Goal: Complete application form: Complete application form

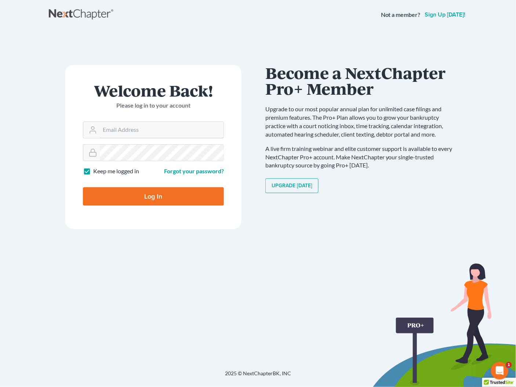
type input "[PERSON_NAME][EMAIL_ADDRESS][DOMAIN_NAME]"
click at [146, 198] on input "Log In" at bounding box center [153, 196] width 141 height 18
type input "Thinking..."
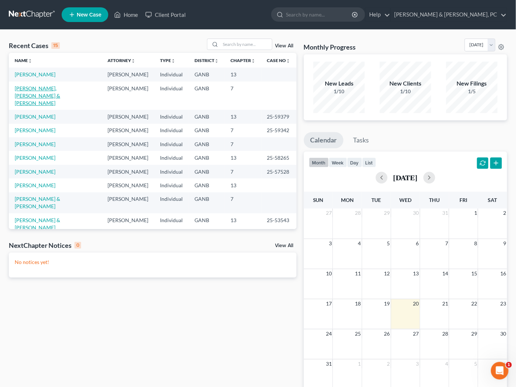
click at [60, 87] on link "[PERSON_NAME], [PERSON_NAME] & [PERSON_NAME]" at bounding box center [38, 95] width 46 height 21
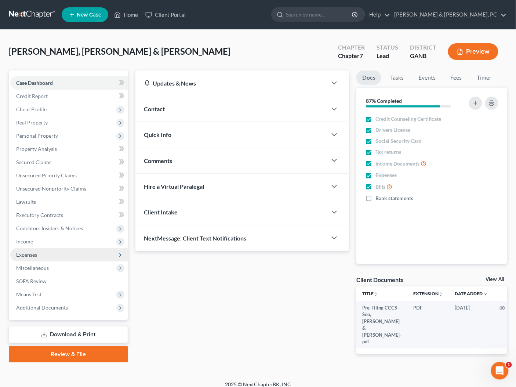
click at [33, 255] on span "Expenses" at bounding box center [26, 254] width 21 height 6
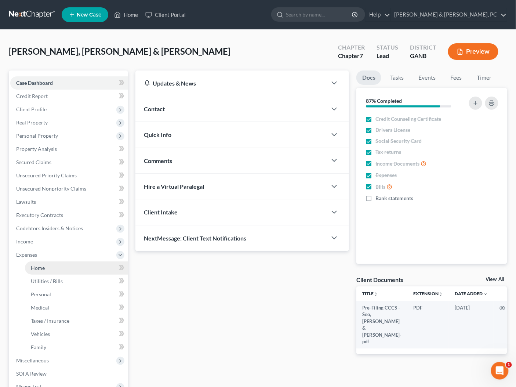
click at [39, 266] on span "Home" at bounding box center [38, 268] width 14 height 6
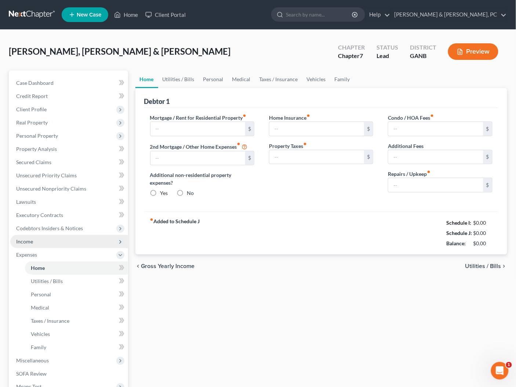
type input "2,450.00"
type input "0.00"
radio input "true"
type input "0.00"
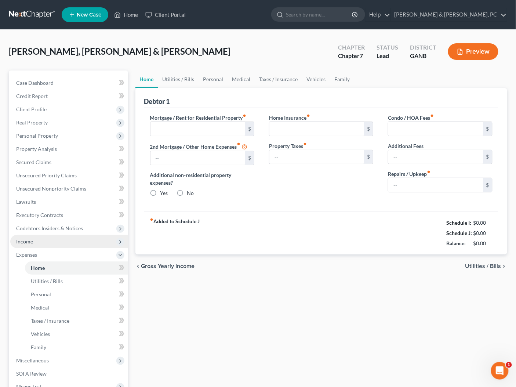
type input "0.00"
type input "15.00"
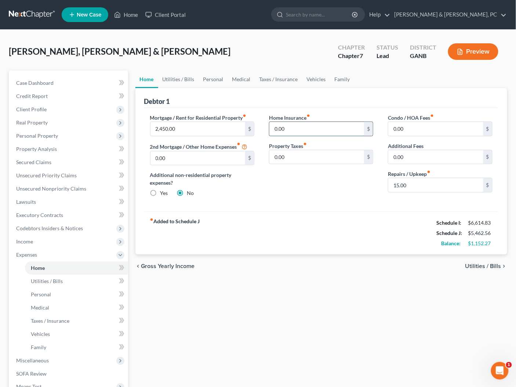
click at [273, 127] on input "0.00" at bounding box center [316, 129] width 95 height 14
type input "10.00"
click at [330, 82] on link "Family" at bounding box center [342, 79] width 24 height 18
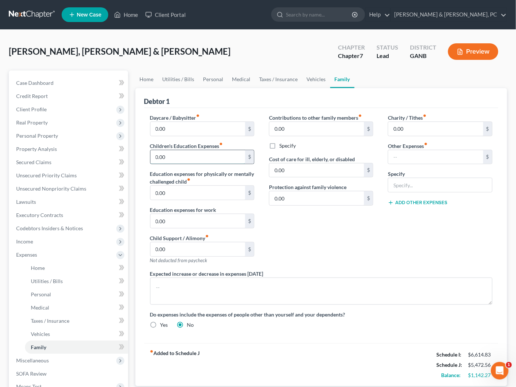
click at [175, 155] on input "0.00" at bounding box center [198, 157] width 95 height 14
type input "270"
click at [357, 265] on div "Contributions to other family members fiber_manual_record 0.00 $ Specify Cost o…" at bounding box center [321, 192] width 119 height 156
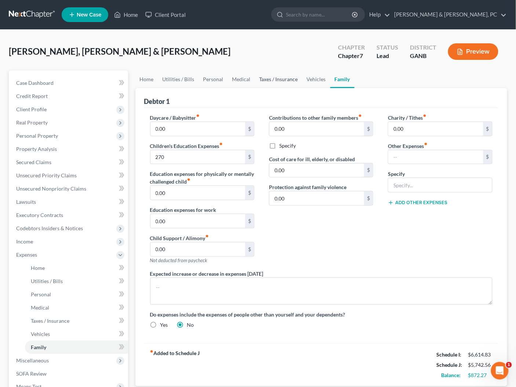
click at [271, 80] on link "Taxes / Insurance" at bounding box center [278, 79] width 47 height 18
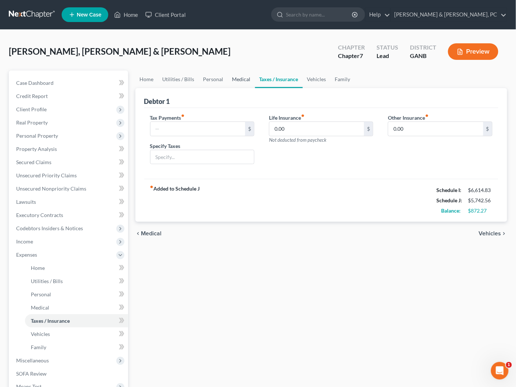
click at [244, 81] on link "Medical" at bounding box center [241, 79] width 27 height 18
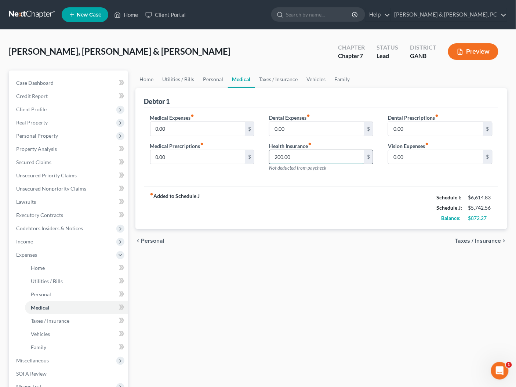
click at [314, 159] on input "200.00" at bounding box center [316, 157] width 95 height 14
type input "314.88"
click at [344, 79] on link "Family" at bounding box center [342, 79] width 24 height 18
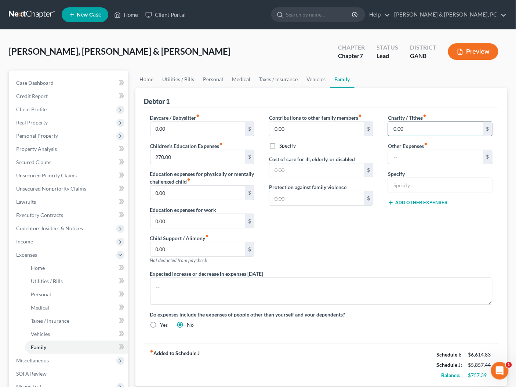
click at [392, 126] on input "0.00" at bounding box center [435, 129] width 95 height 14
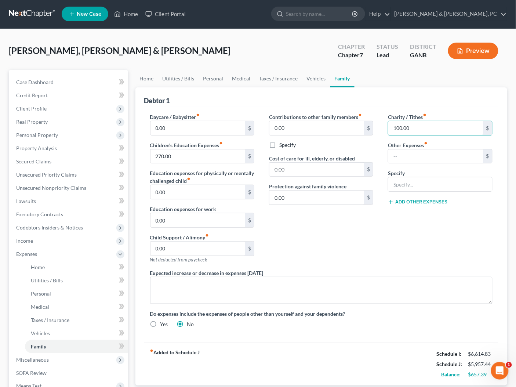
type input "100.00"
click at [317, 80] on link "Vehicles" at bounding box center [317, 79] width 28 height 18
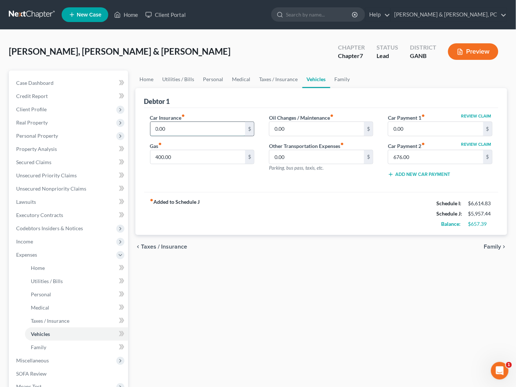
click at [206, 131] on input "0.00" at bounding box center [198, 129] width 95 height 14
type input "250.00"
click at [347, 82] on link "Family" at bounding box center [342, 79] width 24 height 18
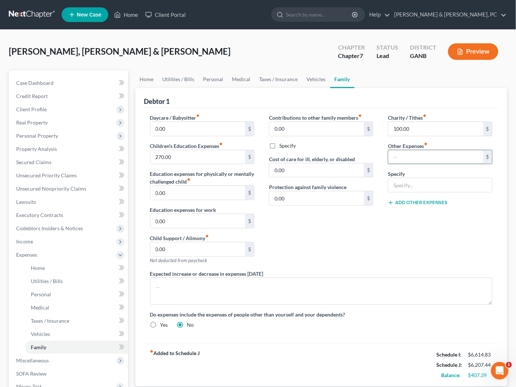
click at [425, 156] on input "text" at bounding box center [435, 157] width 95 height 14
type input "678"
click at [409, 255] on div "Charity / Tithes fiber_manual_record 100.00 $ Other Expenses fiber_manual_recor…" at bounding box center [440, 192] width 119 height 156
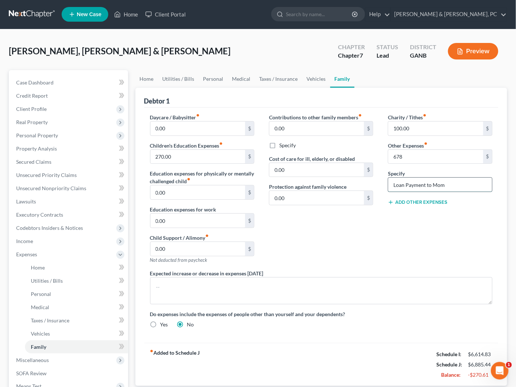
click at [445, 187] on input "Loan Payment to Mom" at bounding box center [440, 185] width 104 height 14
type input "Money to Debtor's Mother"
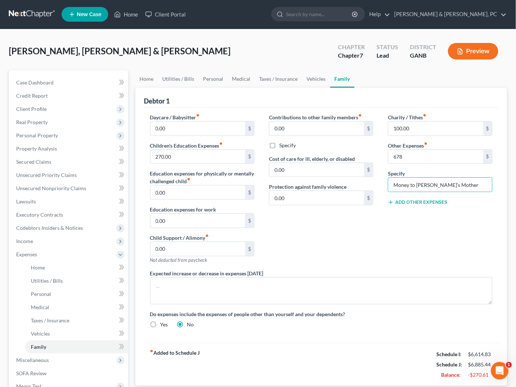
click at [404, 269] on div "Expected increase or decrease in expenses within one year" at bounding box center [322, 286] width 358 height 35
click at [32, 81] on span "Case Dashboard" at bounding box center [34, 82] width 37 height 6
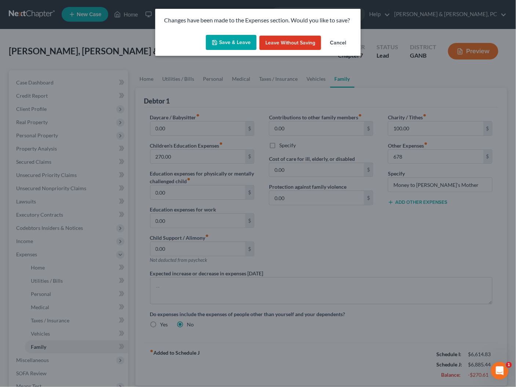
click at [221, 42] on button "Save & Leave" at bounding box center [231, 42] width 51 height 15
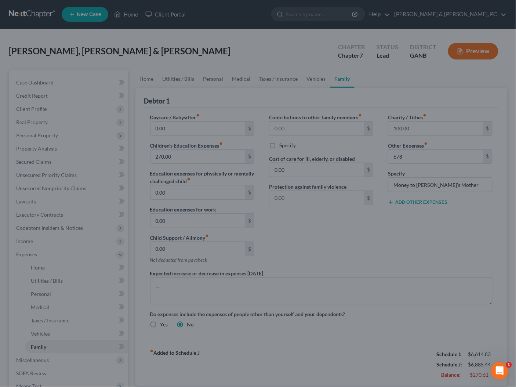
type input "678.00"
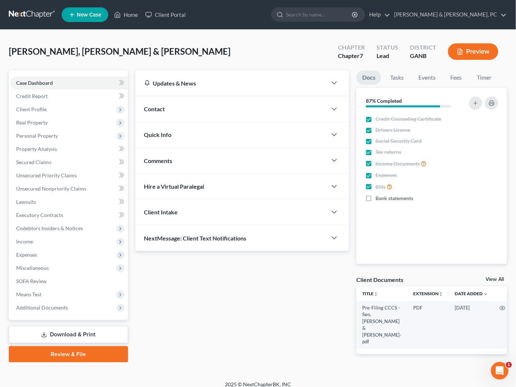
click at [37, 15] on link at bounding box center [32, 14] width 47 height 13
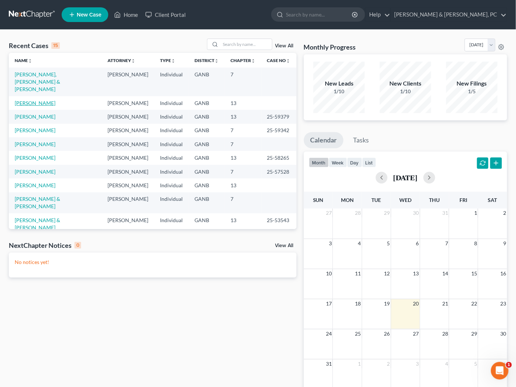
click at [30, 100] on link "Garcia, Mitzi" at bounding box center [35, 103] width 41 height 6
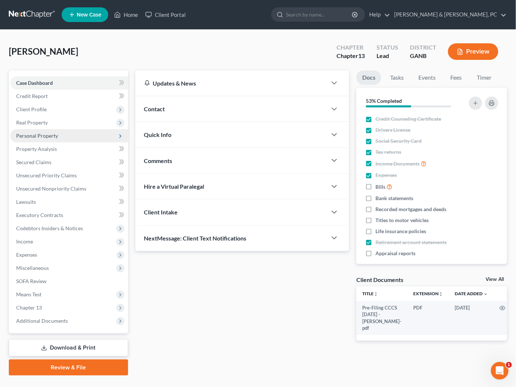
click at [36, 134] on span "Personal Property" at bounding box center [37, 136] width 42 height 6
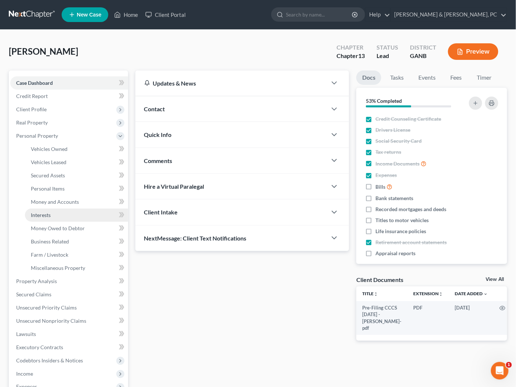
click at [43, 213] on span "Interests" at bounding box center [41, 215] width 20 height 6
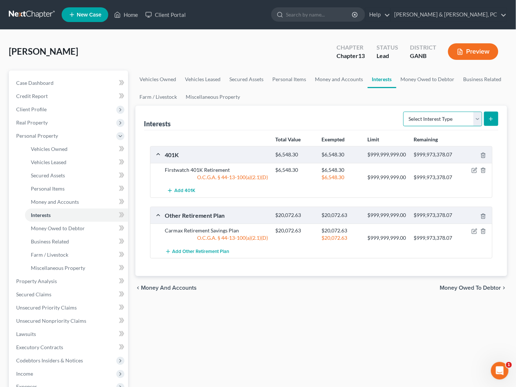
click at [446, 117] on select "Select Interest Type 401K Annuity Bond Education IRA Government Bond Government…" at bounding box center [442, 119] width 79 height 15
select select "incorporated_business"
click at [405, 112] on select "Select Interest Type 401K Annuity Bond Education IRA Government Bond Government…" at bounding box center [442, 119] width 79 height 15
click at [487, 122] on button "submit" at bounding box center [491, 119] width 14 height 14
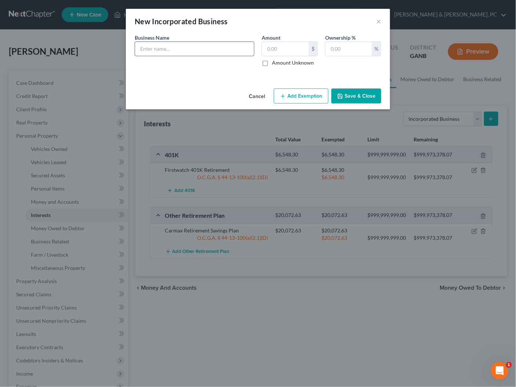
click at [205, 48] on input "text" at bounding box center [194, 49] width 119 height 14
type input "Kuroshio, Inc."
click at [306, 61] on label "Amount Unknown" at bounding box center [293, 62] width 42 height 7
click at [280, 61] on input "Amount Unknown" at bounding box center [277, 61] width 5 height 5
checkbox input "true"
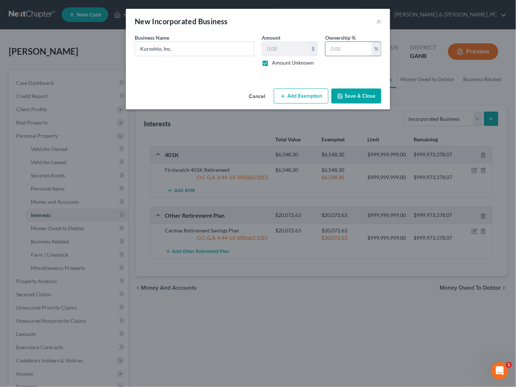
click at [334, 51] on input "text" at bounding box center [349, 49] width 46 height 14
type input "5"
click at [367, 94] on button "Save & Close" at bounding box center [357, 95] width 50 height 15
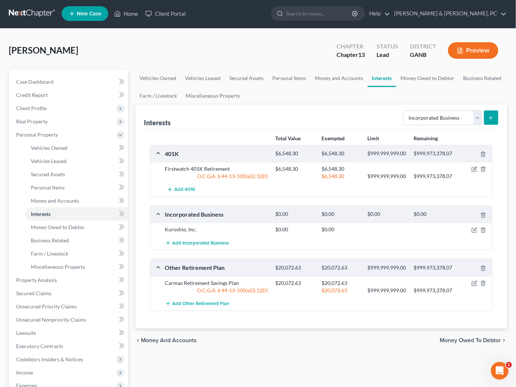
scroll to position [5, 0]
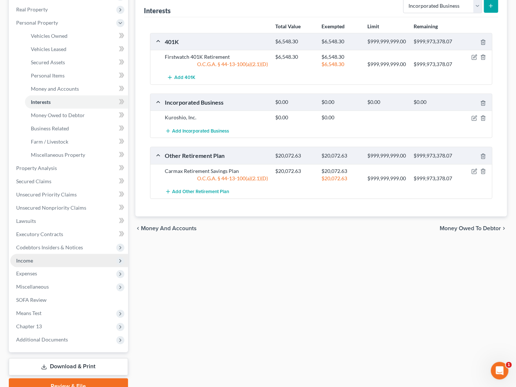
click at [34, 262] on span "Income" at bounding box center [69, 260] width 118 height 13
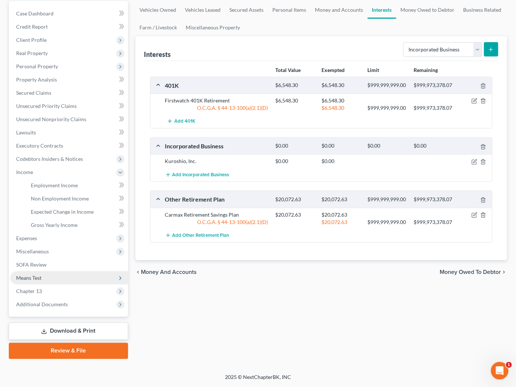
scroll to position [68, 0]
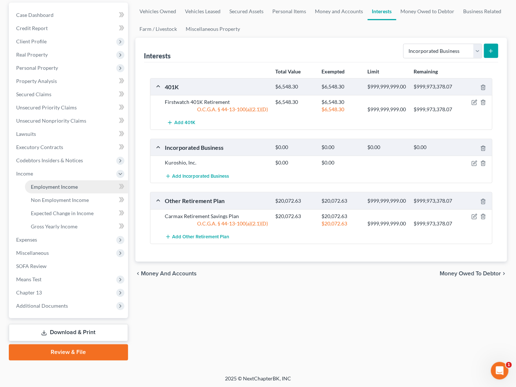
click at [48, 185] on span "Employment Income" at bounding box center [54, 187] width 47 height 6
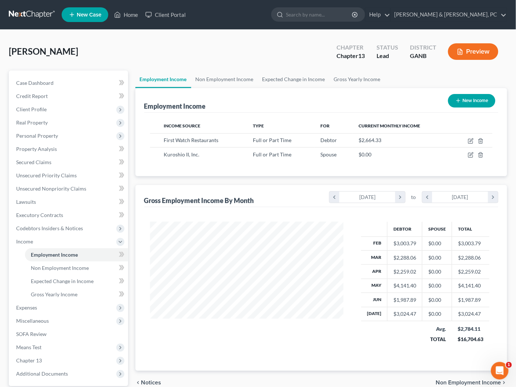
scroll to position [130, 208]
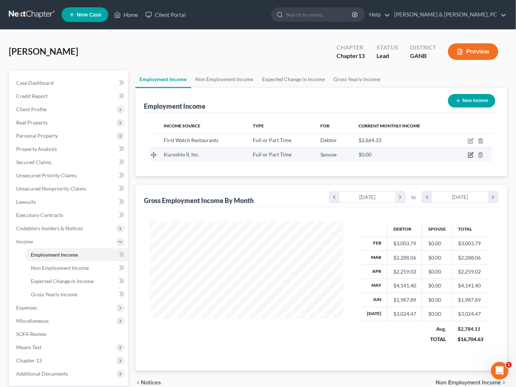
click at [473, 155] on icon "button" at bounding box center [470, 155] width 4 height 4
select select "0"
select select "10"
select select "2"
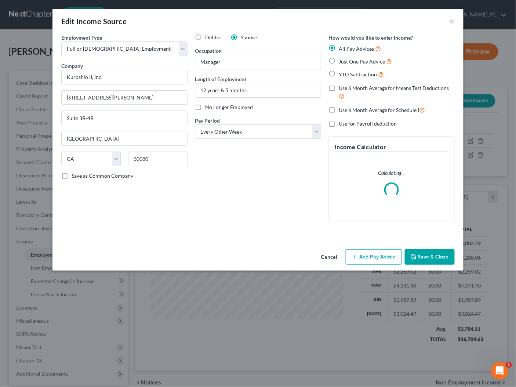
click at [383, 258] on button "Add Pay Advice" at bounding box center [374, 256] width 56 height 15
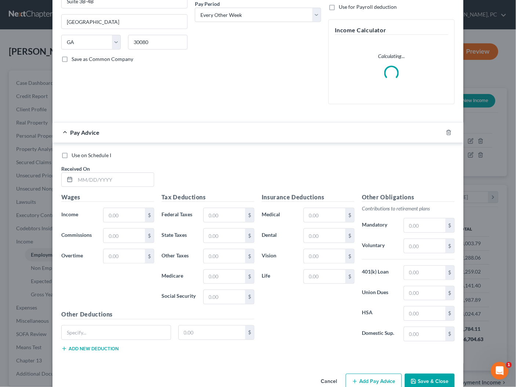
scroll to position [118, 0]
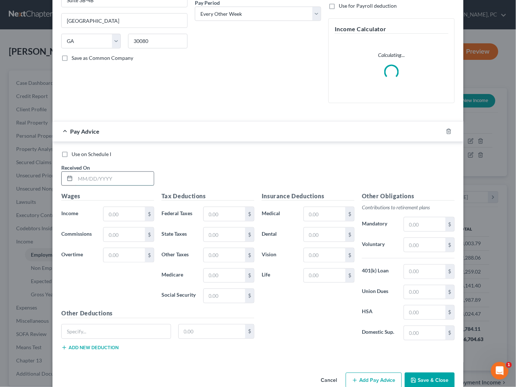
click at [103, 175] on input "text" at bounding box center [114, 179] width 79 height 14
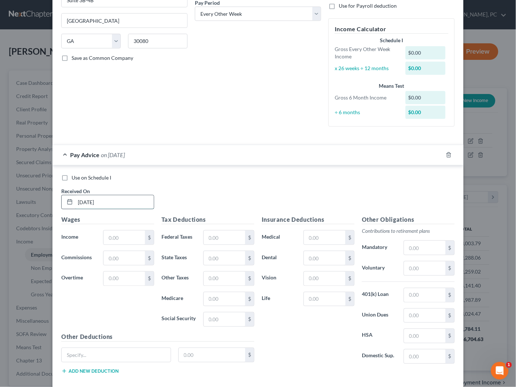
type input "08/06/2025"
type input "2"
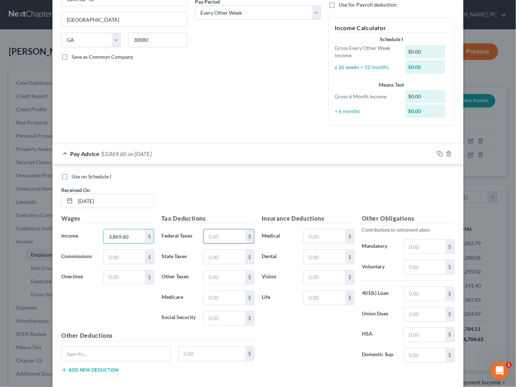
type input "3,869.60"
click at [222, 235] on input "text" at bounding box center [224, 235] width 41 height 14
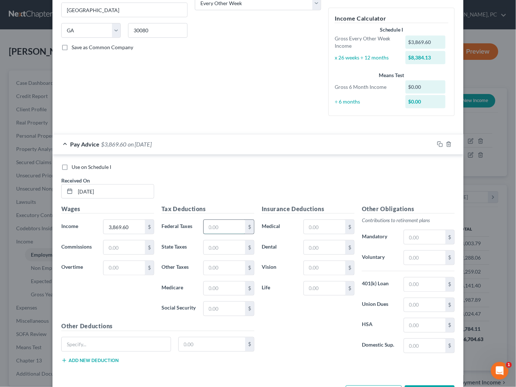
scroll to position [133, 0]
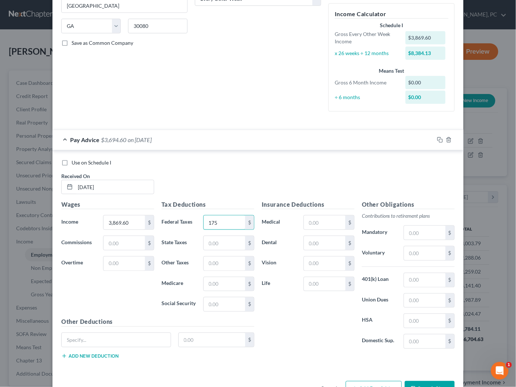
type input "175"
click at [224, 242] on input "text" at bounding box center [224, 243] width 41 height 14
type input "204.02"
click at [223, 281] on input "text" at bounding box center [224, 284] width 41 height 14
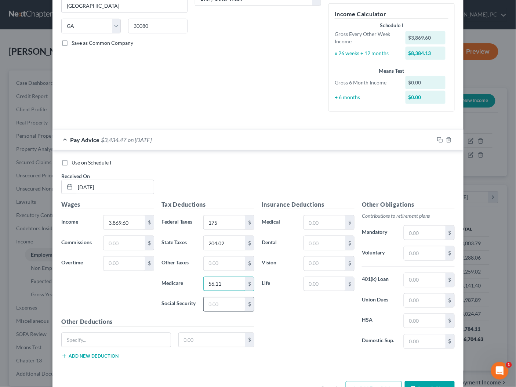
type input "56.11"
drag, startPoint x: 220, startPoint y: 308, endPoint x: 227, endPoint y: 307, distance: 6.4
click at [220, 308] on input "text" at bounding box center [224, 304] width 41 height 14
type input "239.91"
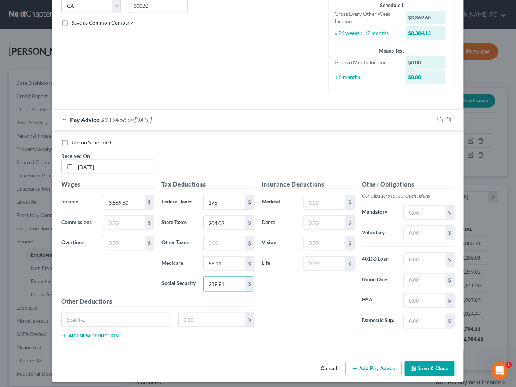
click at [372, 365] on button "Add Pay Advice" at bounding box center [374, 368] width 56 height 15
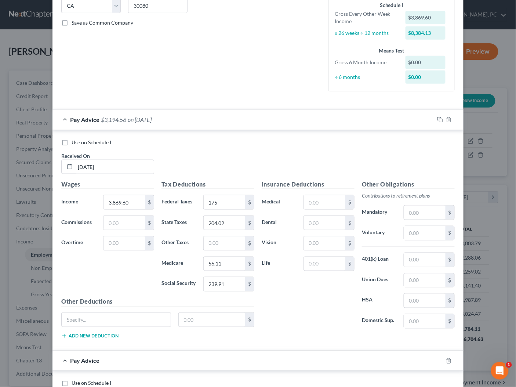
click at [210, 124] on div "Pay Advice $3,194.56 on 08/06/2025" at bounding box center [243, 119] width 382 height 19
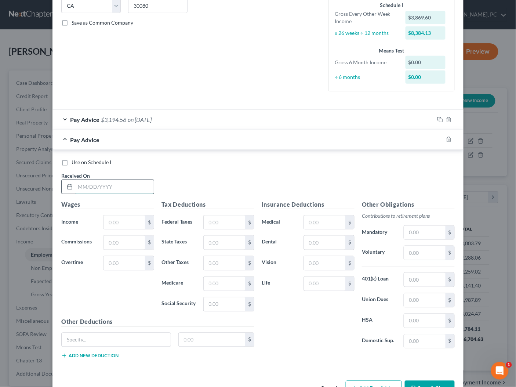
click at [134, 188] on input "text" at bounding box center [114, 187] width 79 height 14
type input "07/23/2025"
type input "3,869.60"
click at [217, 237] on input "text" at bounding box center [224, 243] width 41 height 14
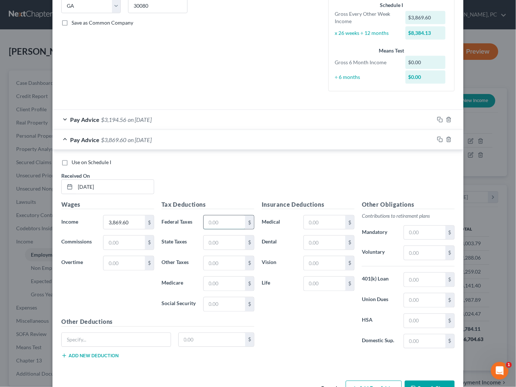
click at [217, 221] on input "text" at bounding box center [224, 222] width 41 height 14
click at [180, 122] on div "Pay Advice $3,194.56 on 08/06/2025" at bounding box center [243, 119] width 382 height 19
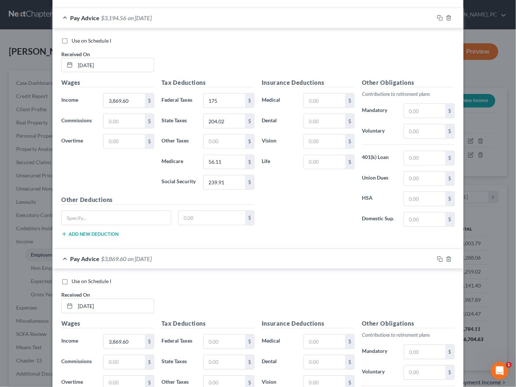
scroll to position [326, 0]
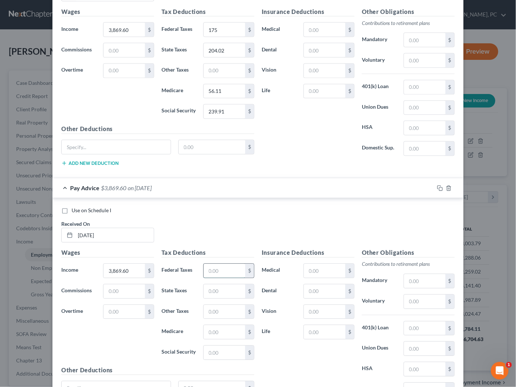
click at [228, 266] on input "text" at bounding box center [224, 271] width 41 height 14
type input "175"
type input "204.02"
type input "56.11"
type input "1"
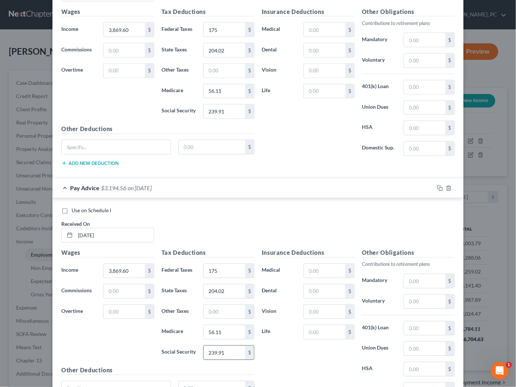
click at [241, 347] on input "239.91" at bounding box center [224, 353] width 41 height 14
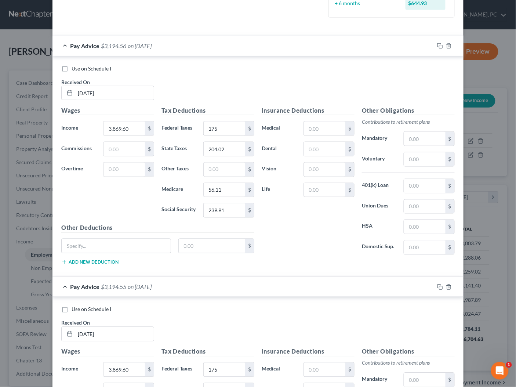
scroll to position [163, 0]
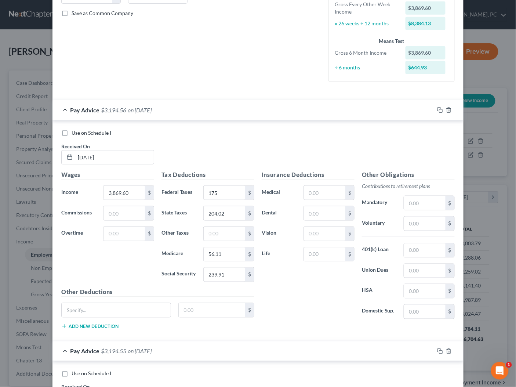
type input "239.92"
click at [260, 113] on div "Pay Advice $3,194.56 on 08/06/2025" at bounding box center [243, 109] width 382 height 19
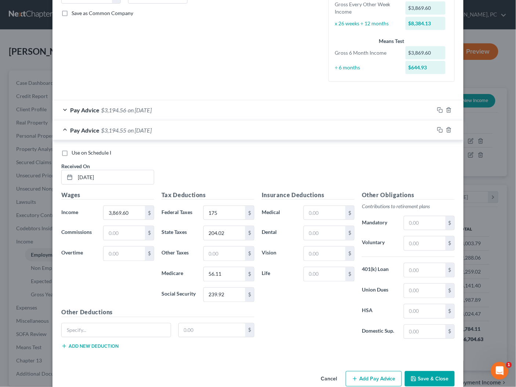
scroll to position [173, 0]
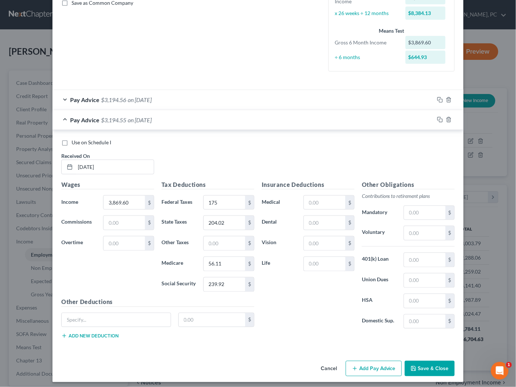
click at [376, 367] on button "Add Pay Advice" at bounding box center [374, 368] width 56 height 15
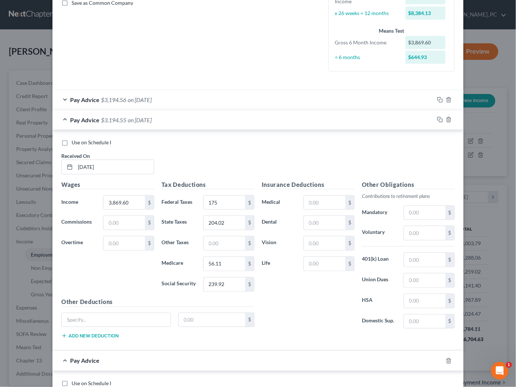
click at [233, 121] on div "Pay Advice $3,194.55 on 07/23/2025" at bounding box center [243, 119] width 382 height 19
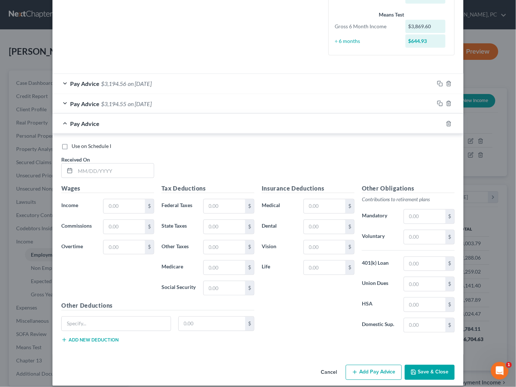
scroll to position [193, 0]
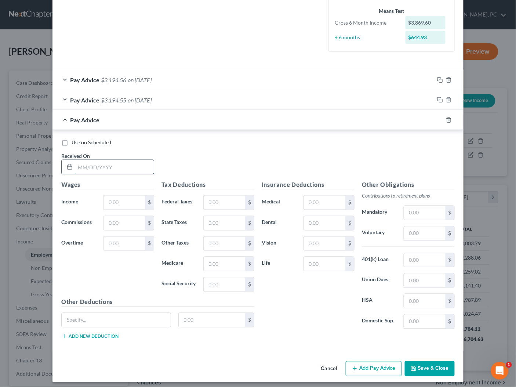
click at [144, 171] on input "text" at bounding box center [114, 167] width 79 height 14
type input "07/09/2025"
type input "3,869.60"
click at [236, 201] on input "text" at bounding box center [224, 203] width 41 height 14
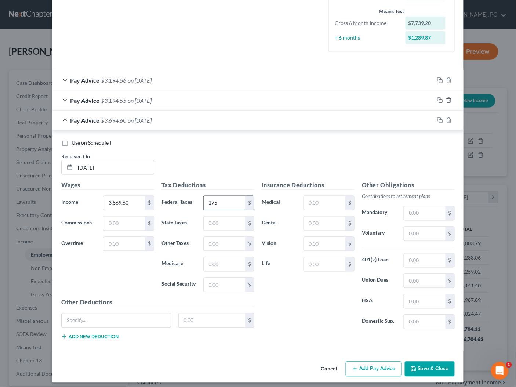
type input "175"
type input "204.02"
type input "56.11"
type input "239.91"
drag, startPoint x: 378, startPoint y: 363, endPoint x: 341, endPoint y: 295, distance: 77.1
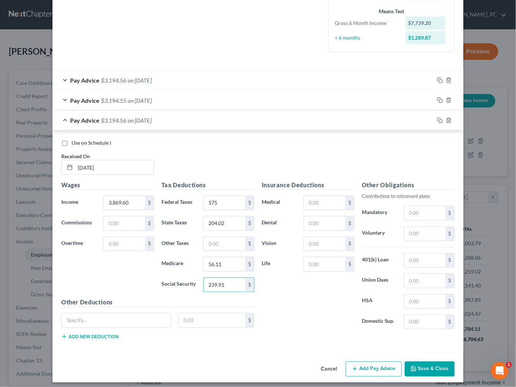
click at [378, 363] on button "Add Pay Advice" at bounding box center [374, 369] width 56 height 15
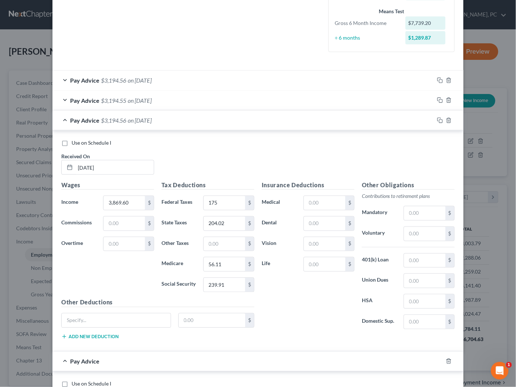
click at [218, 128] on div "Pay Advice $3,194.56 on 07/09/2025" at bounding box center [243, 120] width 382 height 19
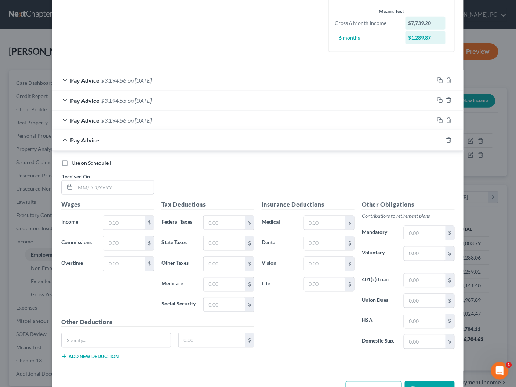
click at [193, 79] on div "Pay Advice $3,194.56 on 08/06/2025" at bounding box center [243, 79] width 382 height 19
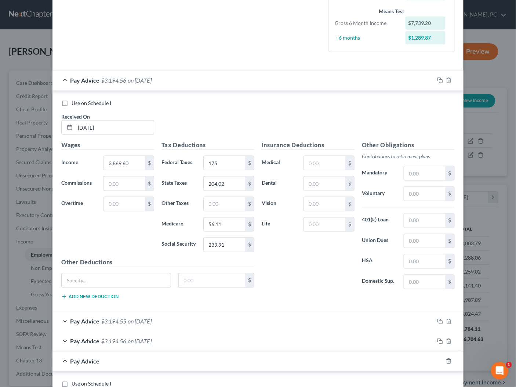
click at [189, 80] on div "Pay Advice $3,194.56 on 08/06/2025" at bounding box center [243, 79] width 382 height 19
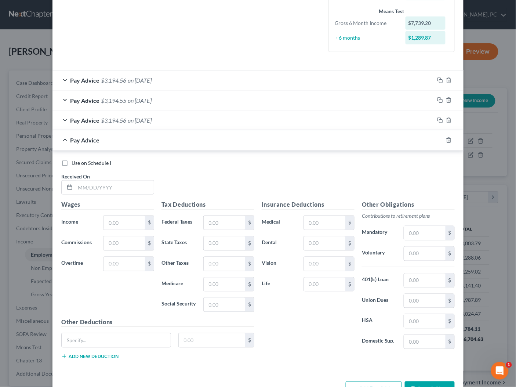
scroll to position [213, 0]
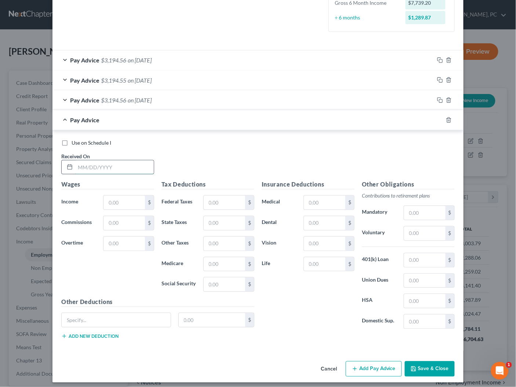
click at [87, 166] on input "text" at bounding box center [114, 167] width 79 height 14
type input "06/25/2025"
type input "3,869.60"
click at [218, 200] on input "text" at bounding box center [224, 203] width 41 height 14
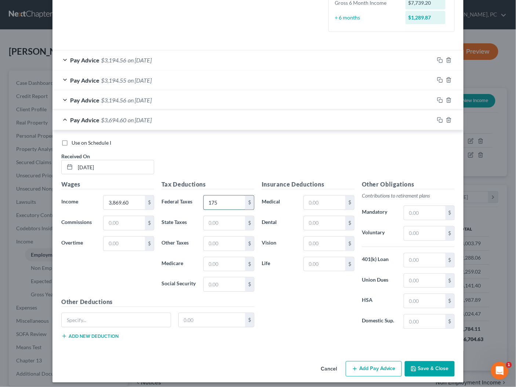
type input "175"
type input "204.02"
type input "4"
type input "56.11"
type input "239.92"
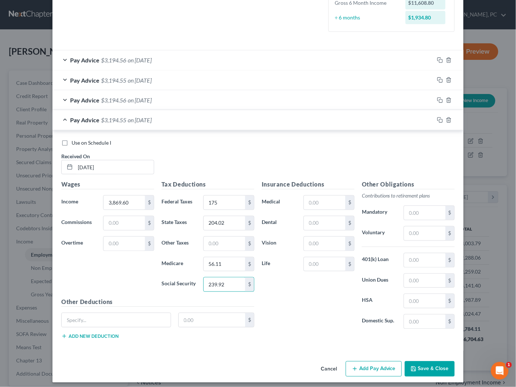
click at [377, 362] on button "Add Pay Advice" at bounding box center [374, 368] width 56 height 15
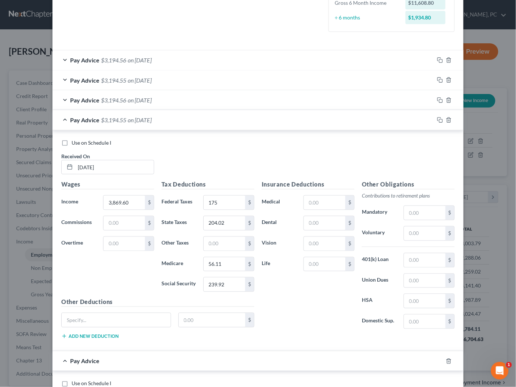
click at [222, 119] on div "Pay Advice $3,194.55 on 06/25/2025" at bounding box center [243, 119] width 382 height 19
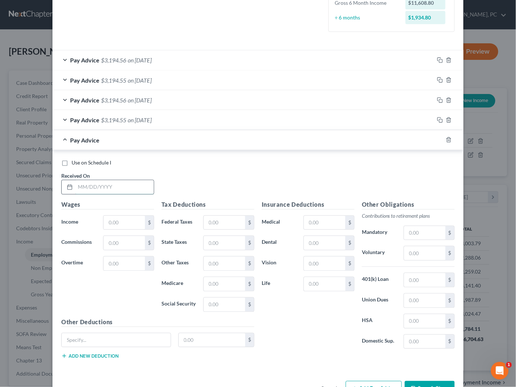
click at [131, 184] on input "text" at bounding box center [114, 187] width 79 height 14
type input "06/11/2025"
type input "3,869.60"
click at [222, 223] on input "text" at bounding box center [224, 223] width 41 height 14
type input "175"
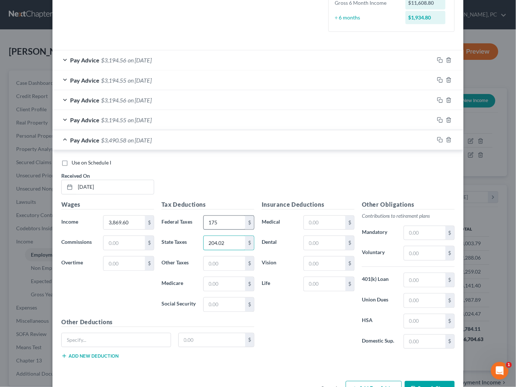
type input "204.02"
type input "4"
type input "56.11"
type input "239.91"
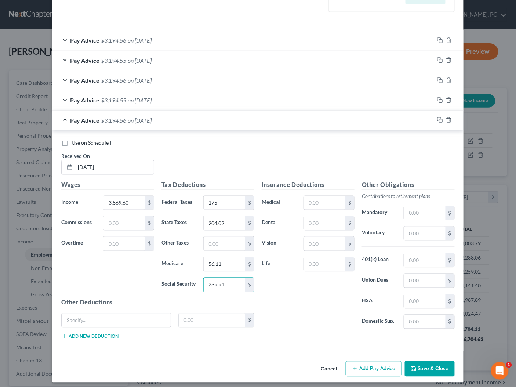
click at [371, 365] on button "Add Pay Advice" at bounding box center [374, 368] width 56 height 15
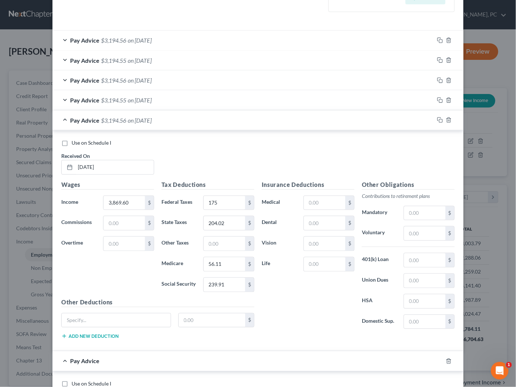
click at [152, 119] on span "on 06/11/2025" at bounding box center [140, 120] width 24 height 7
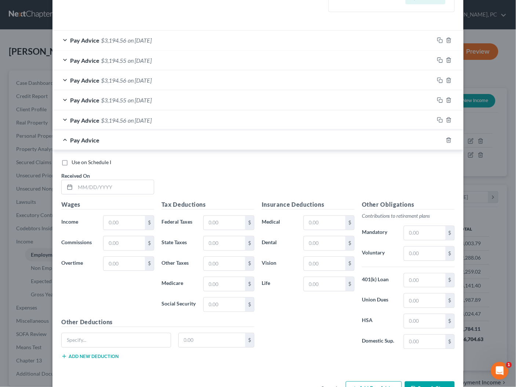
click at [133, 192] on div "Use on Schedule I Received On *" at bounding box center [258, 179] width 401 height 41
click at [135, 188] on input "text" at bounding box center [114, 187] width 79 height 14
type input "05/28/2025"
type input "3,869.60"
click at [218, 218] on input "text" at bounding box center [224, 223] width 41 height 14
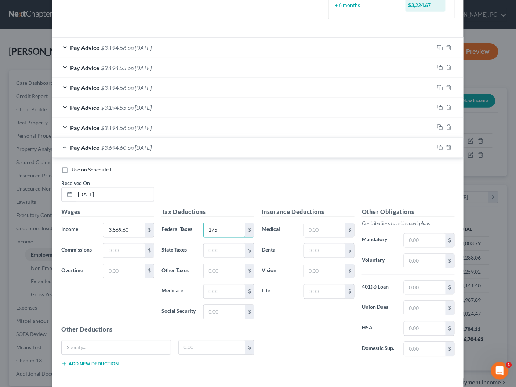
scroll to position [226, 0]
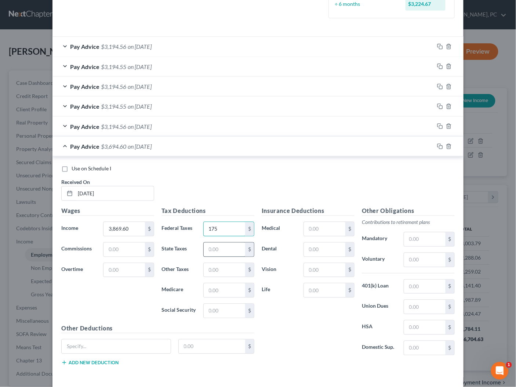
type input "175"
click at [225, 245] on input "text" at bounding box center [224, 250] width 41 height 14
type input "204.02"
type input "56.11"
type input "239.92"
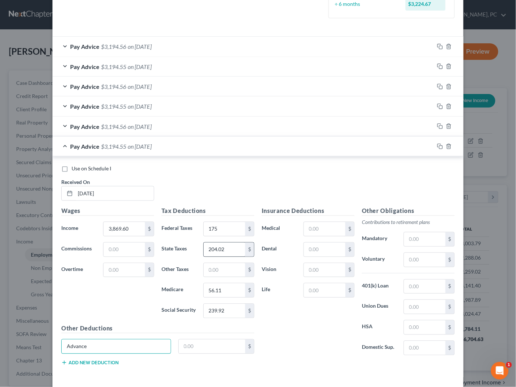
type input "Advance"
type input "1,000"
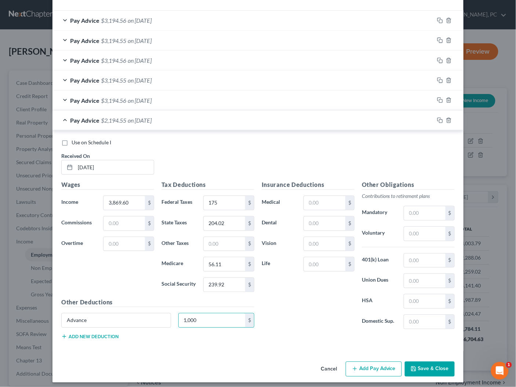
drag, startPoint x: 374, startPoint y: 364, endPoint x: 385, endPoint y: 338, distance: 27.8
click at [374, 364] on button "Add Pay Advice" at bounding box center [374, 369] width 56 height 15
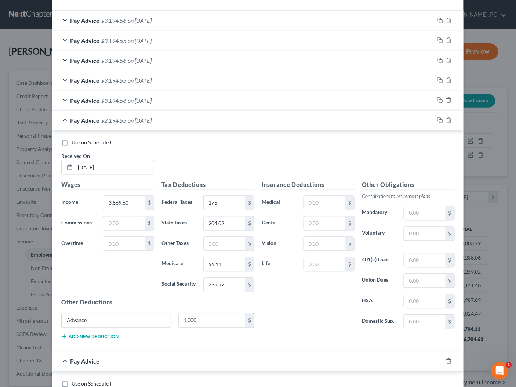
click at [256, 117] on div "Pay Advice $2,194.55 on 05/28/2025" at bounding box center [243, 120] width 382 height 19
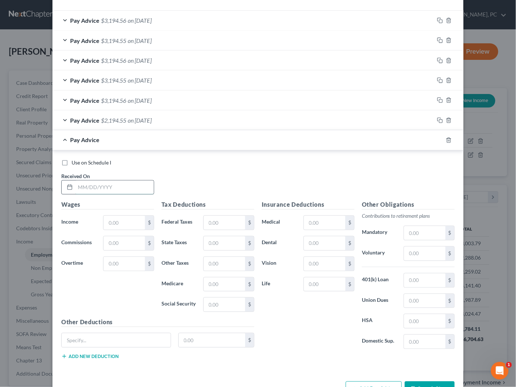
click at [126, 189] on input "text" at bounding box center [114, 188] width 79 height 14
type input "05/14/2025"
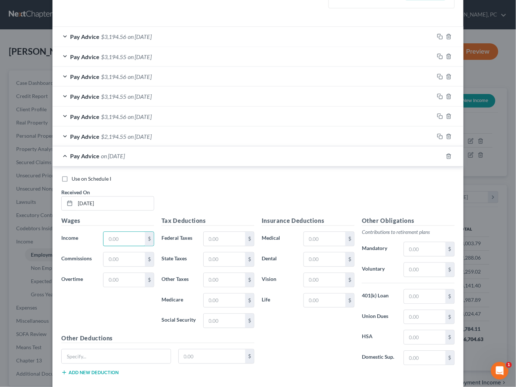
scroll to position [235, 0]
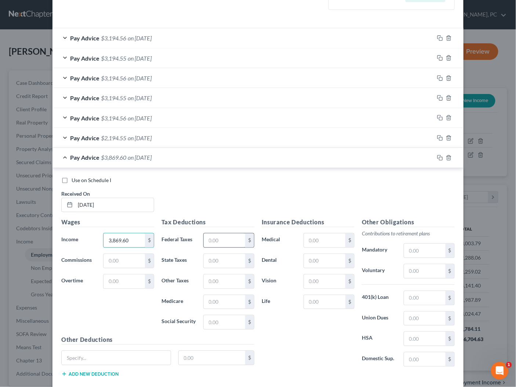
type input "3,869.60"
click at [217, 238] on input "text" at bounding box center [224, 240] width 41 height 14
type input "175"
type input "204.02"
type input "56.11"
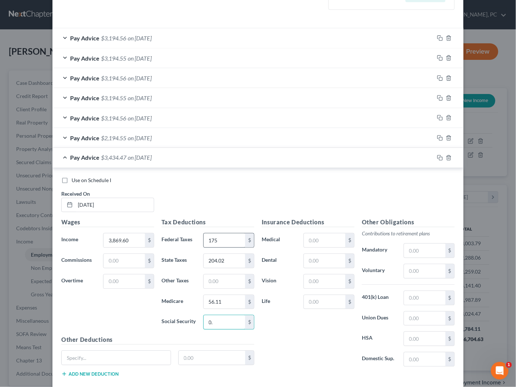
type input "0"
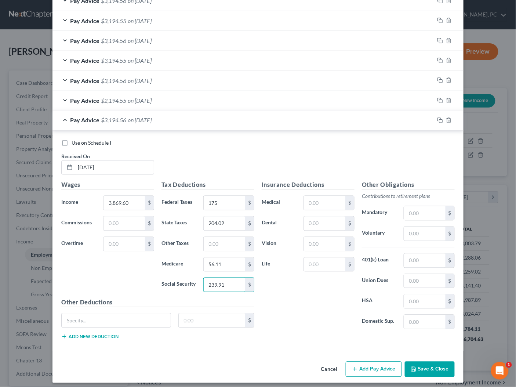
type input "239.91"
click at [374, 362] on button "Add Pay Advice" at bounding box center [374, 369] width 56 height 15
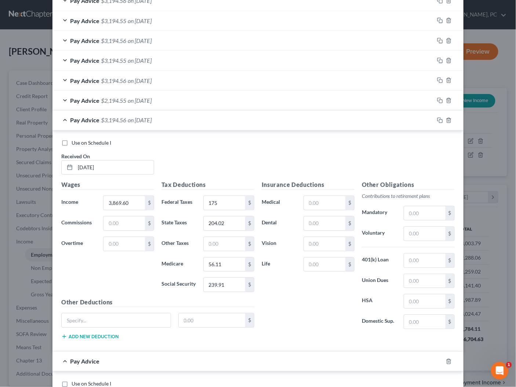
click at [201, 118] on div "Pay Advice $3,194.56 on 05/14/2025" at bounding box center [243, 120] width 382 height 19
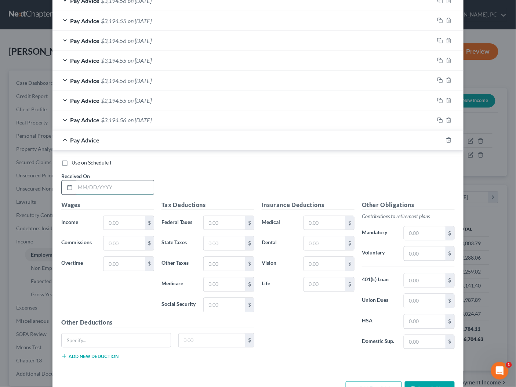
click at [139, 181] on input "text" at bounding box center [114, 188] width 79 height 14
click at [139, 181] on input "04/3" at bounding box center [114, 188] width 79 height 14
click at [146, 187] on input "04/3" at bounding box center [114, 188] width 79 height 14
type input "04/30/2025"
type input "3,869.60"
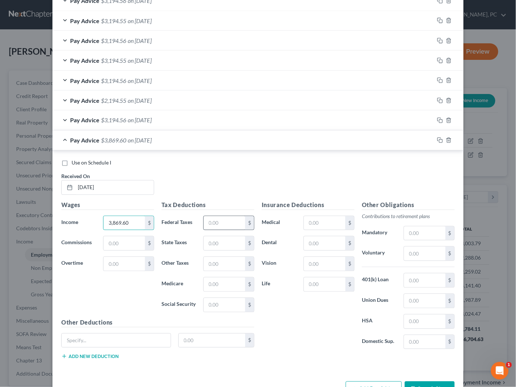
drag, startPoint x: 251, startPoint y: 221, endPoint x: 238, endPoint y: 220, distance: 12.5
click at [247, 221] on div "$" at bounding box center [249, 223] width 9 height 14
click at [238, 220] on input "text" at bounding box center [224, 223] width 41 height 14
type input "175"
type input "204.02"
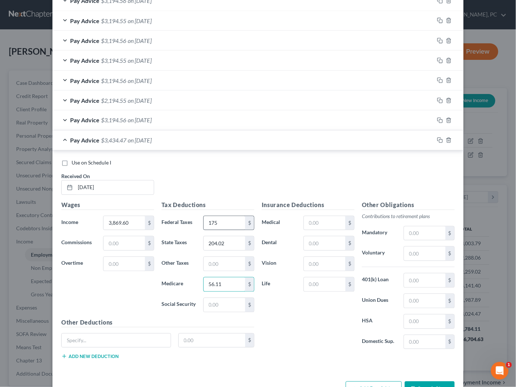
type input "56.11"
type input "239.92"
type input "Advance"
type input "1,000"
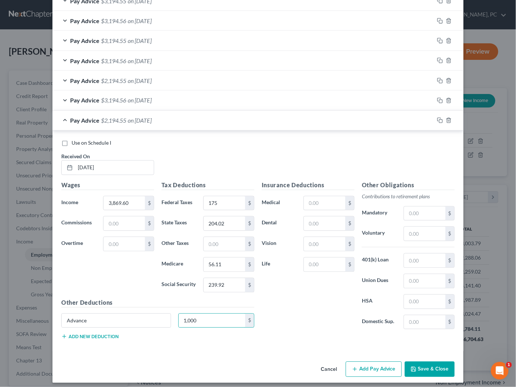
click at [368, 366] on button "Add Pay Advice" at bounding box center [374, 369] width 56 height 15
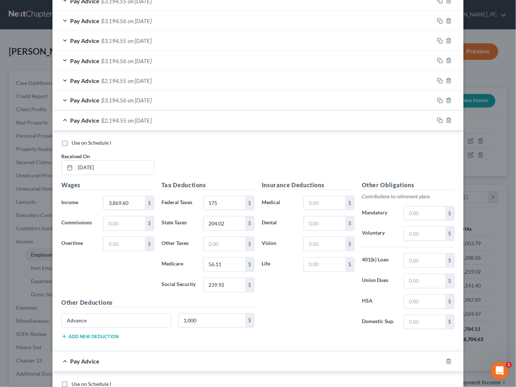
click at [206, 118] on div "Pay Advice $2,194.55 on 04/30/2025" at bounding box center [243, 120] width 382 height 19
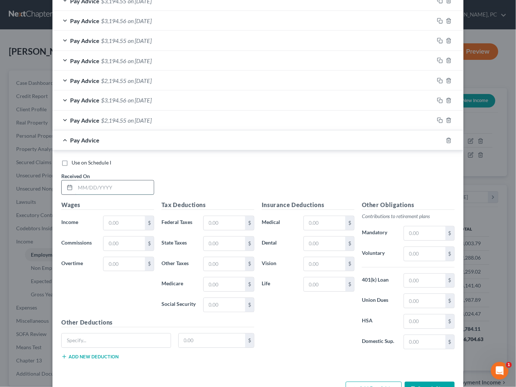
click at [145, 181] on input "text" at bounding box center [114, 188] width 79 height 14
type input "04/16/2025"
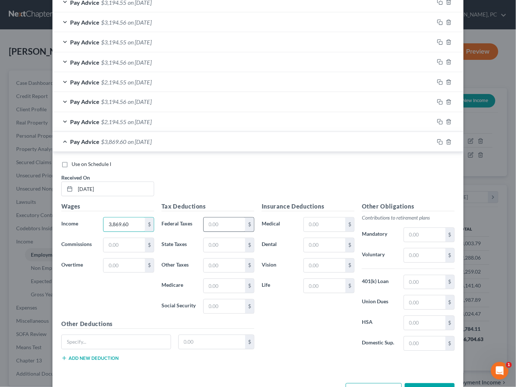
type input "3,869.60"
click at [215, 224] on input "text" at bounding box center [224, 225] width 41 height 14
type input "175"
type input "204.02"
type input "56.11"
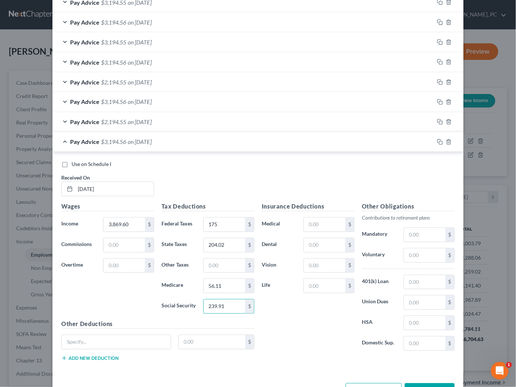
scroll to position [311, 0]
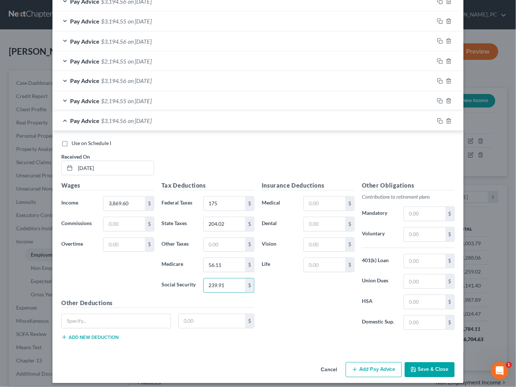
type input "239.91"
click at [371, 366] on button "Add Pay Advice" at bounding box center [374, 369] width 56 height 15
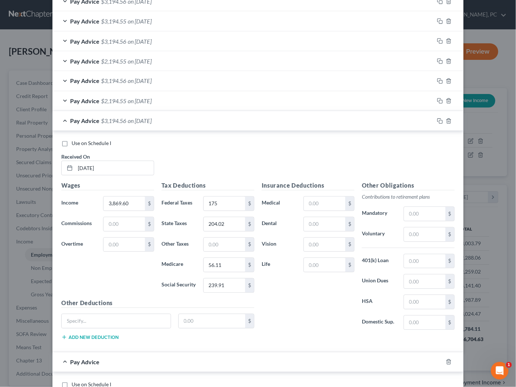
click at [257, 119] on div "Pay Advice $3,194.56 on 04/16/2025" at bounding box center [243, 120] width 382 height 19
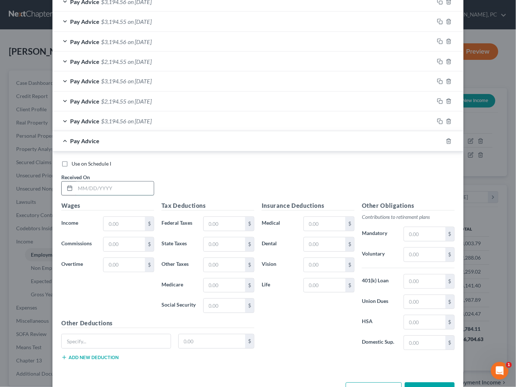
scroll to position [312, 0]
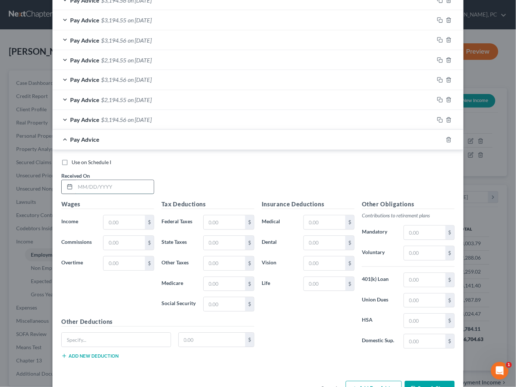
click at [95, 189] on input "text" at bounding box center [114, 187] width 79 height 14
type input "04/02/2025"
type input "3,869.60"
click at [226, 217] on input "text" at bounding box center [224, 222] width 41 height 14
type input "175"
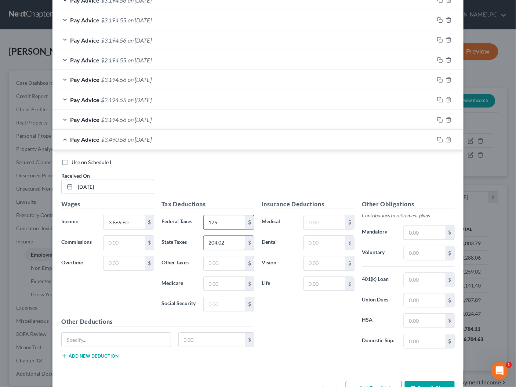
type input "204.02"
type input "56.11"
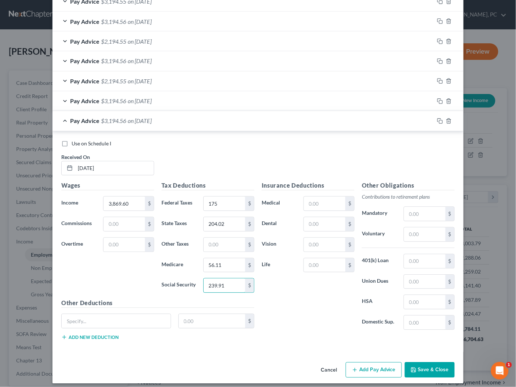
type input "239.91"
drag, startPoint x: 365, startPoint y: 361, endPoint x: 282, endPoint y: 257, distance: 133.4
click at [365, 362] on button "Add Pay Advice" at bounding box center [374, 369] width 56 height 15
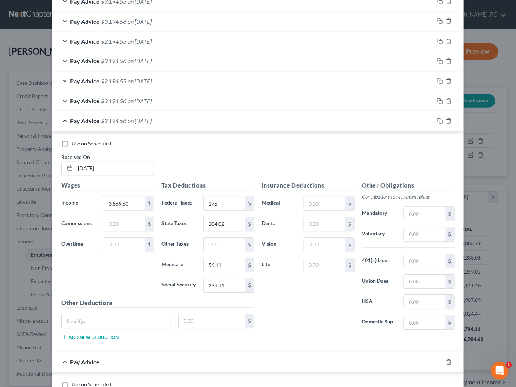
click at [198, 123] on div "Pay Advice $3,194.56 on 04/02/2025" at bounding box center [243, 120] width 382 height 19
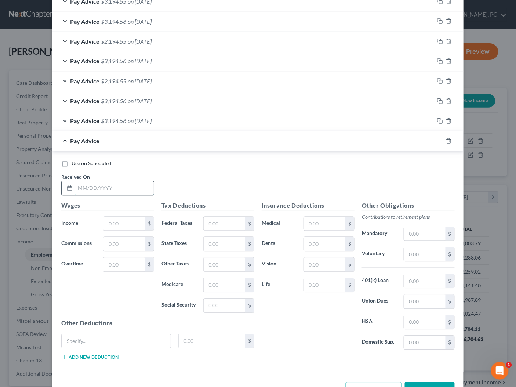
click at [108, 188] on input "text" at bounding box center [114, 188] width 79 height 14
type input "03/19/2025"
type input "3,869.60"
click at [228, 222] on input "text" at bounding box center [224, 224] width 41 height 14
type input "175"
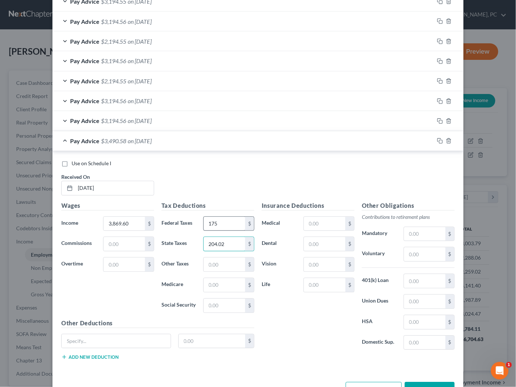
type input "204.02"
type input "56.11"
type input "0"
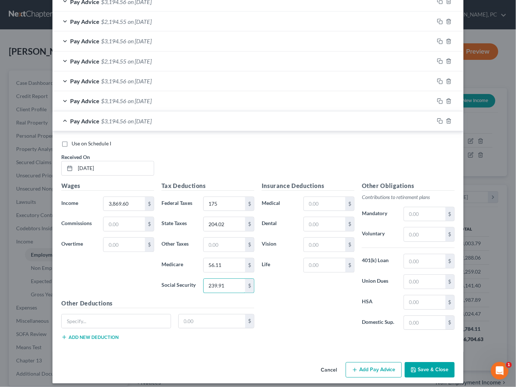
type input "239.91"
click at [383, 364] on button "Add Pay Advice" at bounding box center [374, 369] width 56 height 15
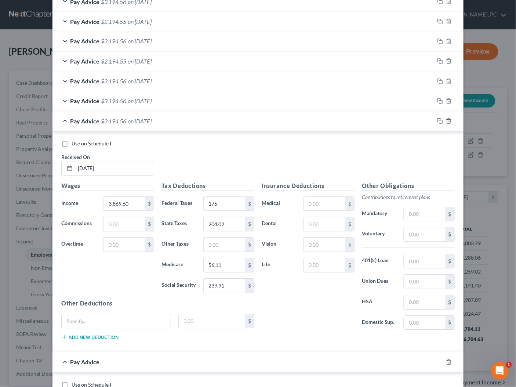
click at [257, 124] on div "Pay Advice $3,194.56 on 03/19/2025" at bounding box center [243, 121] width 382 height 19
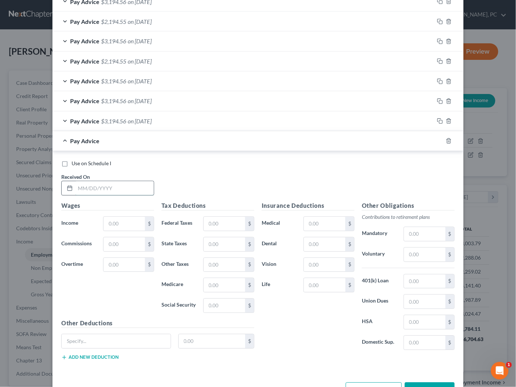
click at [131, 183] on input "text" at bounding box center [114, 188] width 79 height 14
type input "03/05/2025"
type input "3,869.60"
click at [224, 222] on input "text" at bounding box center [224, 224] width 41 height 14
type input "175"
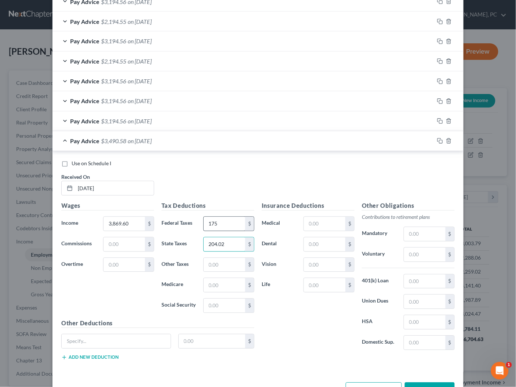
type input "204.02"
type input "56.11"
type input "239.92"
drag, startPoint x: 389, startPoint y: 380, endPoint x: 385, endPoint y: 364, distance: 16.7
click at [389, 383] on button "Add Pay Advice" at bounding box center [374, 390] width 56 height 15
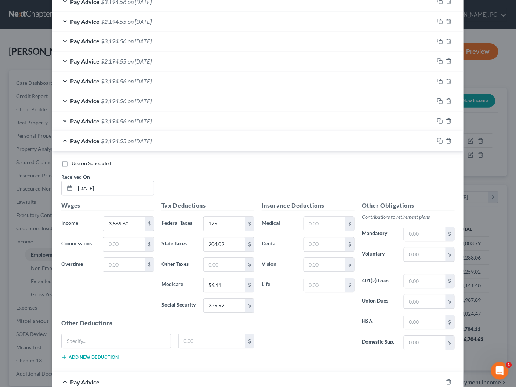
click at [212, 141] on div "Pay Advice $3,194.55 on 03/05/2025" at bounding box center [243, 140] width 382 height 19
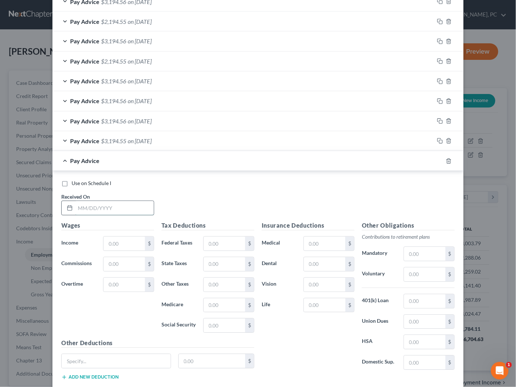
click at [107, 201] on input "text" at bounding box center [114, 208] width 79 height 14
type input "02/19/2025"
type input "3,869.60"
click at [233, 242] on input "text" at bounding box center [224, 244] width 41 height 14
type input "175"
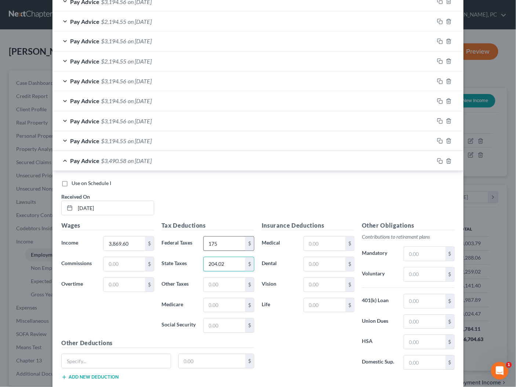
type input "204.02"
type input "56.11"
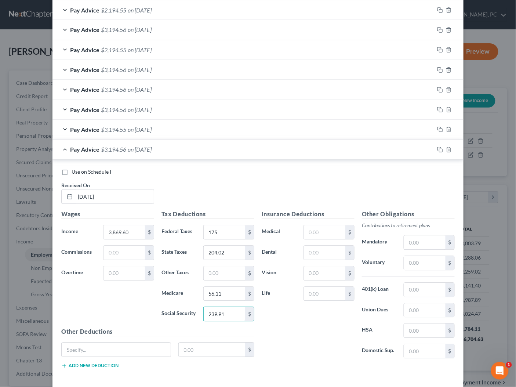
scroll to position [391, 0]
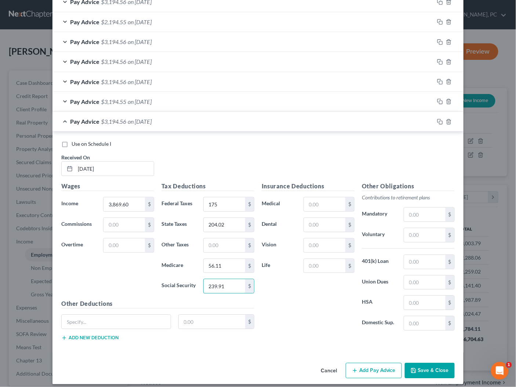
type input "239.91"
click at [391, 363] on button "Add Pay Advice" at bounding box center [374, 370] width 56 height 15
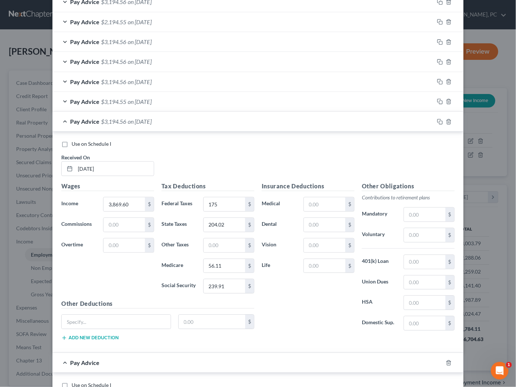
click at [195, 124] on div "Pay Advice $3,194.56 on 02/19/2025" at bounding box center [243, 121] width 382 height 19
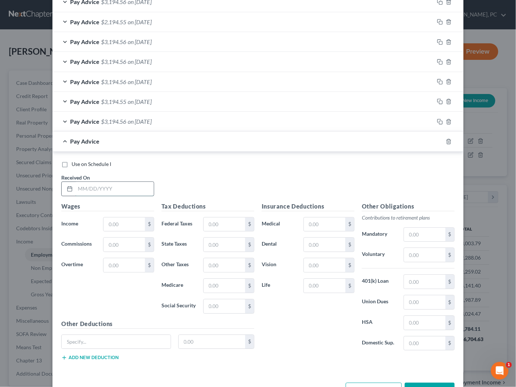
click at [114, 186] on input "text" at bounding box center [114, 189] width 79 height 14
type input "02/05/2025"
type input "3,869.60"
click at [215, 224] on input "text" at bounding box center [224, 224] width 41 height 14
type input "175"
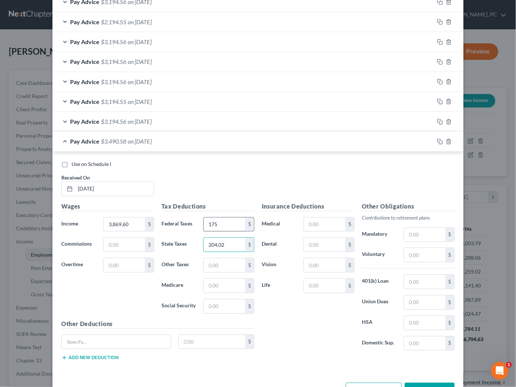
type input "204.02"
type input "56.11"
type input "239.92"
type input "Advance"
type input "1,000"
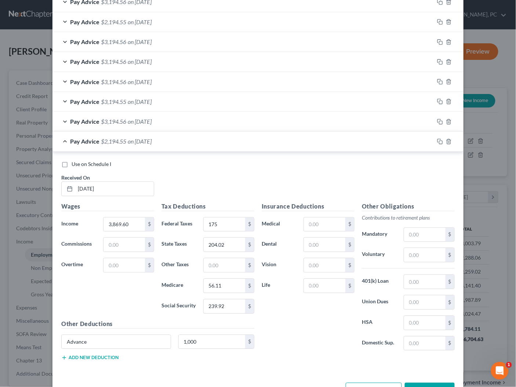
click at [203, 144] on div "Pay Advice $2,194.55 on 02/05/2025" at bounding box center [243, 140] width 382 height 19
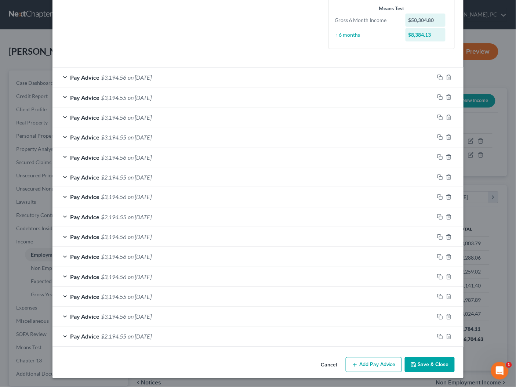
scroll to position [192, 0]
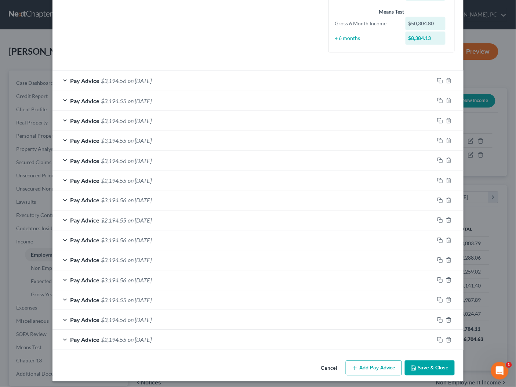
click at [182, 77] on div "Pay Advice $3,194.56 on 08/06/2025" at bounding box center [243, 80] width 382 height 19
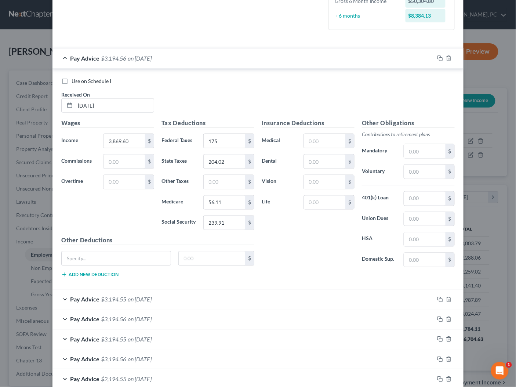
scroll to position [0, 0]
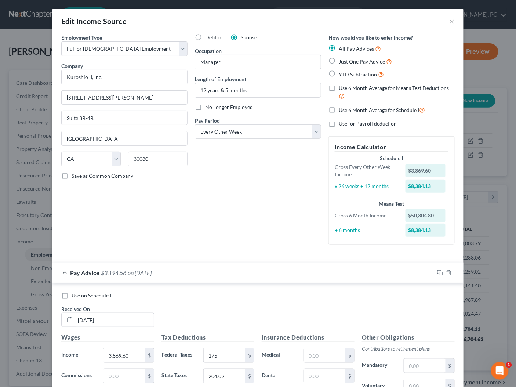
click at [98, 294] on span "Use on Schedule I" at bounding box center [92, 295] width 40 height 6
click at [79, 294] on input "Use on Schedule I" at bounding box center [77, 294] width 5 height 5
checkbox input "true"
click at [197, 274] on span "- Use on Schedule I" at bounding box center [175, 272] width 44 height 7
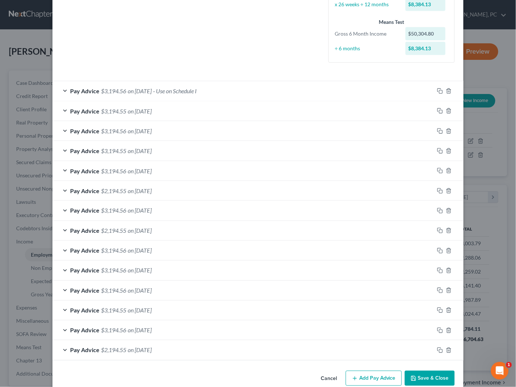
scroll to position [192, 0]
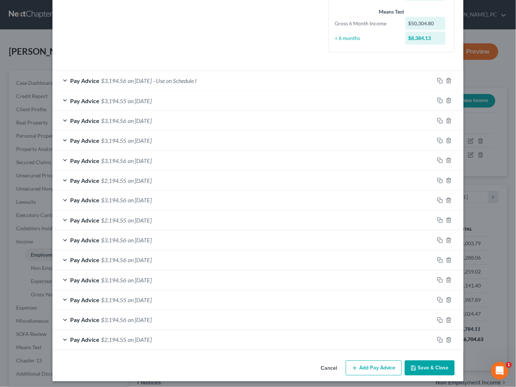
click at [121, 99] on span "$3,194.55" at bounding box center [113, 100] width 25 height 7
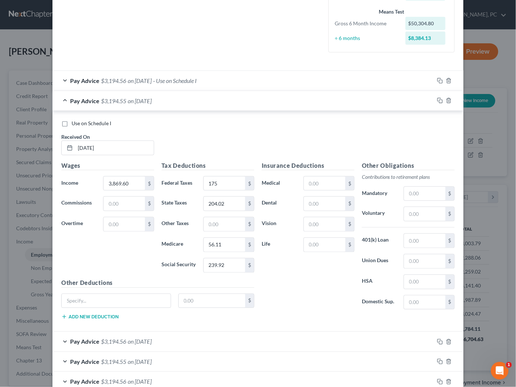
click at [240, 99] on div "Pay Advice $3,194.55 on 07/23/2025" at bounding box center [243, 100] width 382 height 19
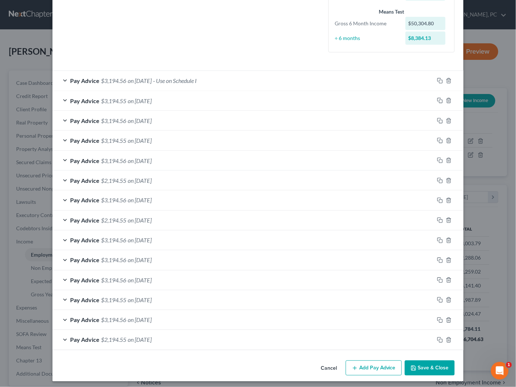
click at [434, 368] on button "Save & Close" at bounding box center [430, 368] width 50 height 15
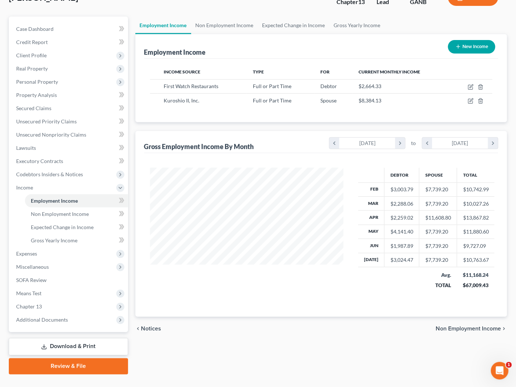
scroll to position [68, 0]
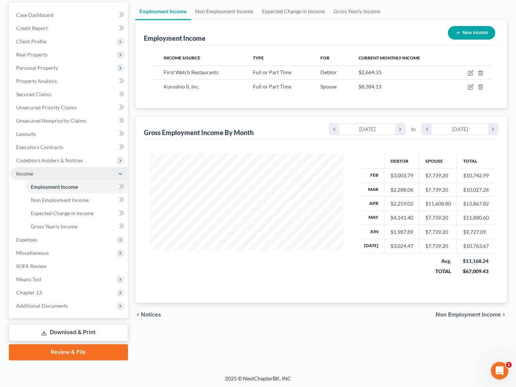
click at [66, 167] on span "Income" at bounding box center [69, 173] width 118 height 13
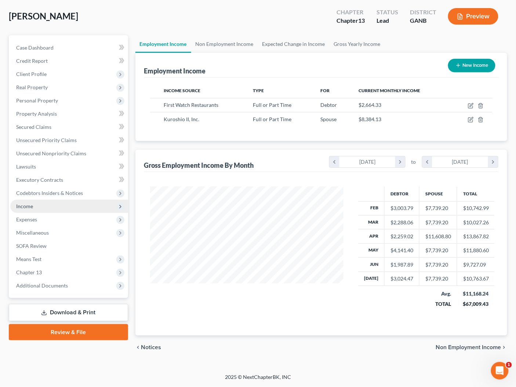
scroll to position [32, 0]
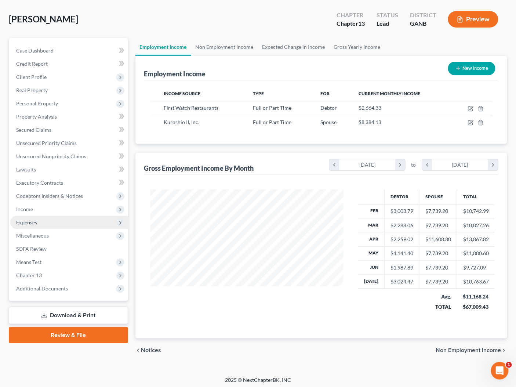
click at [35, 223] on span "Expenses" at bounding box center [26, 222] width 21 height 6
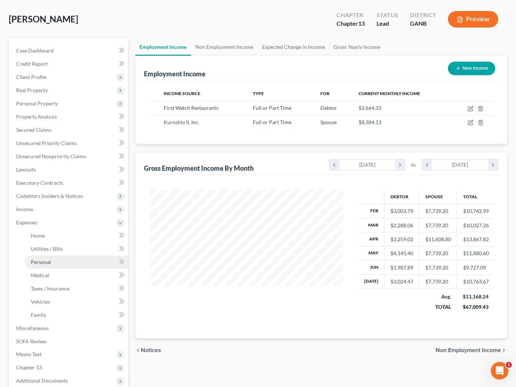
scroll to position [68, 0]
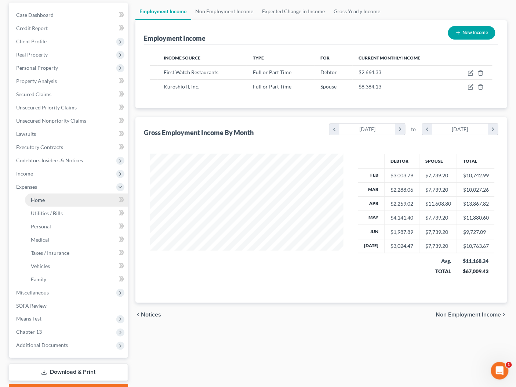
click at [49, 202] on link "Home" at bounding box center [76, 199] width 103 height 13
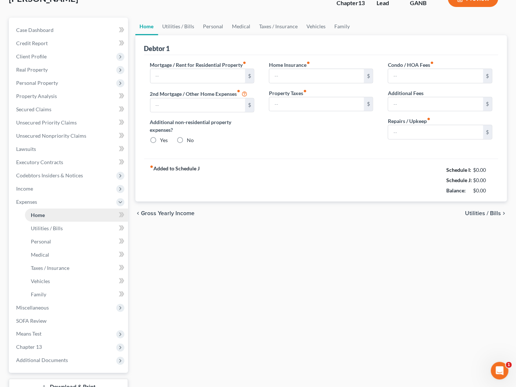
type input "1,843.83"
type input "0.00"
radio input "true"
type input "0.00"
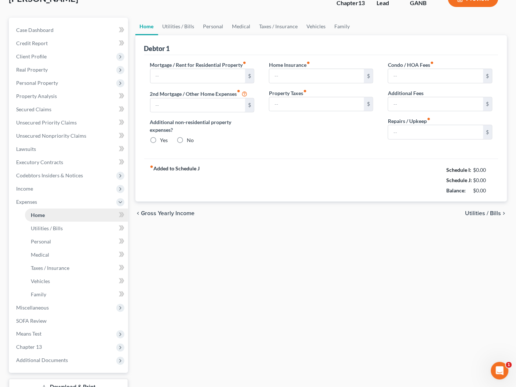
type input "0.00"
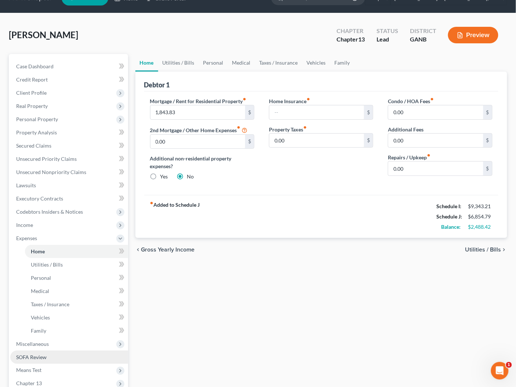
scroll to position [22, 0]
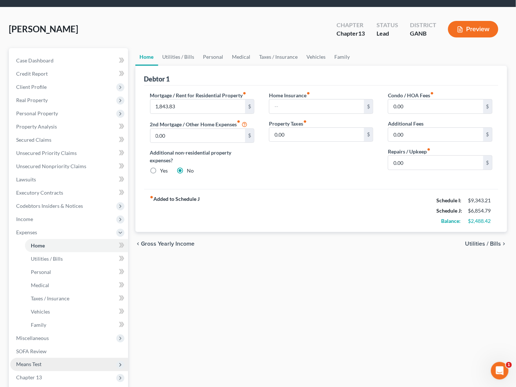
click at [44, 363] on span "Means Test" at bounding box center [69, 364] width 118 height 13
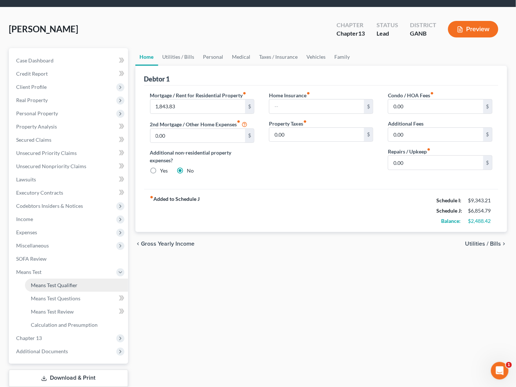
click at [57, 286] on span "Means Test Qualifier" at bounding box center [54, 285] width 47 height 6
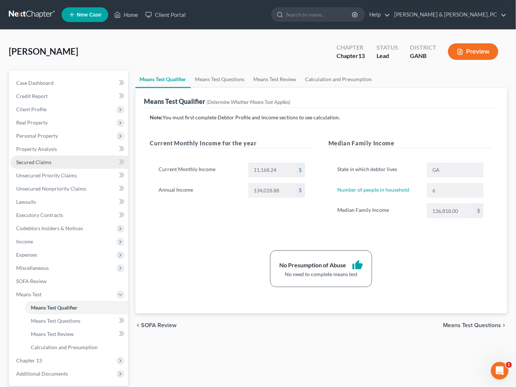
click at [37, 160] on span "Secured Claims" at bounding box center [33, 162] width 35 height 6
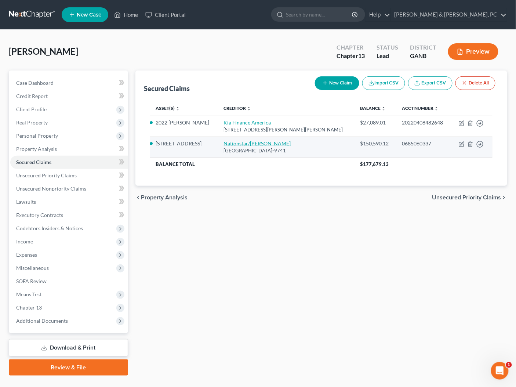
click at [267, 142] on link "Nationstar/Mr. Cooper" at bounding box center [257, 143] width 67 height 6
select select "45"
select select "2"
select select "3"
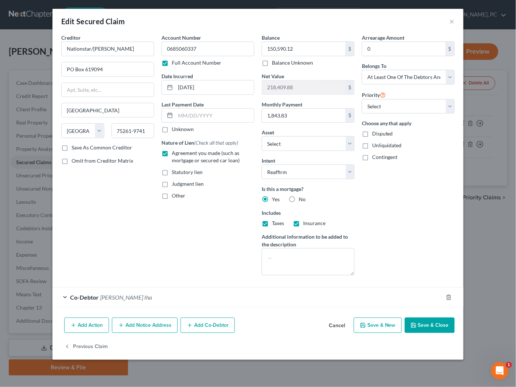
click at [334, 322] on button "Cancel" at bounding box center [337, 325] width 28 height 15
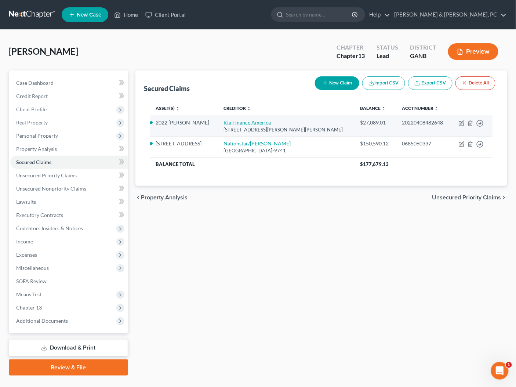
click at [242, 120] on link "Kia Finance America" at bounding box center [247, 122] width 47 height 6
select select "4"
select select "5"
select select "2"
select select "0"
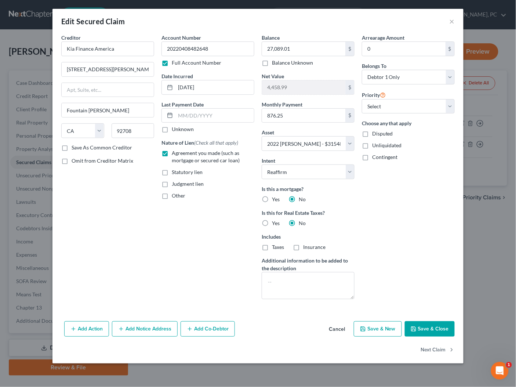
click at [424, 327] on button "Save & Close" at bounding box center [430, 328] width 50 height 15
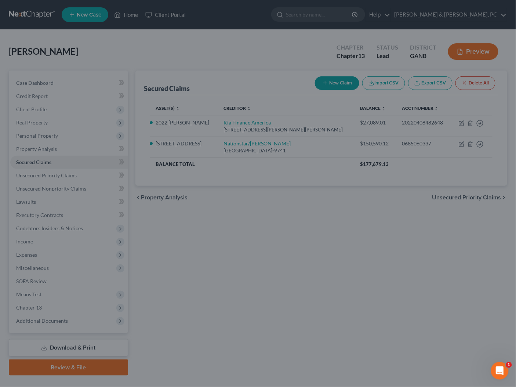
select select "5"
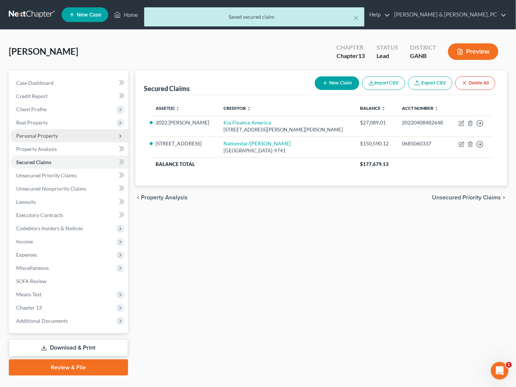
click at [40, 136] on span "Personal Property" at bounding box center [37, 136] width 42 height 6
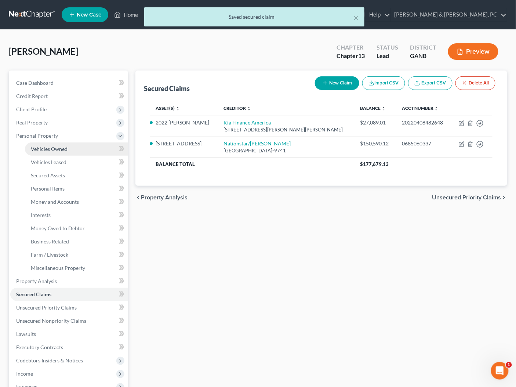
click at [61, 146] on span "Vehicles Owned" at bounding box center [49, 149] width 37 height 6
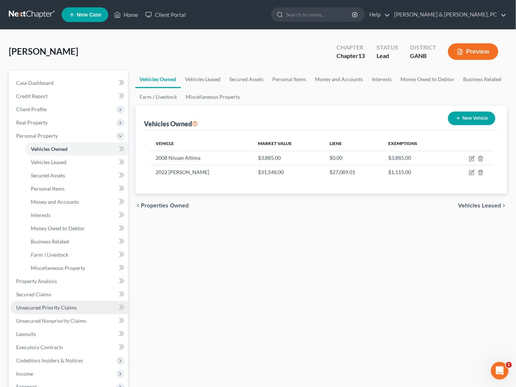
click at [43, 306] on span "Unsecured Priority Claims" at bounding box center [46, 307] width 61 height 6
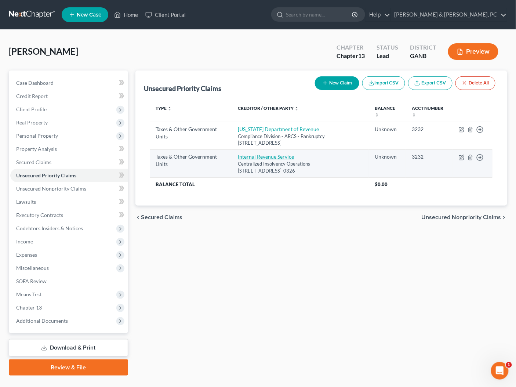
click at [259, 157] on link "Internal Revenue Service" at bounding box center [266, 156] width 56 height 6
select select "0"
select select "39"
select select "0"
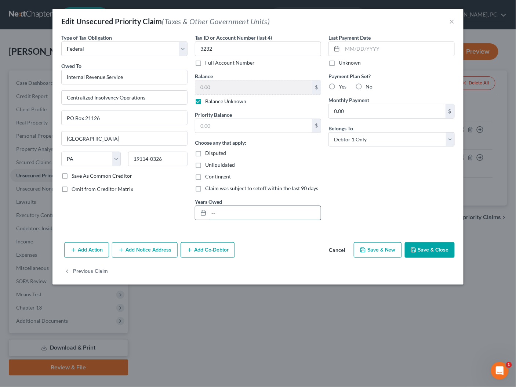
click at [233, 210] on input "text" at bounding box center [265, 213] width 112 height 14
type input "2023, 2024"
click at [391, 194] on div "Last Payment Date Unknown Payment Plan Set? Yes No Monthly Payment 0.00 $ Belon…" at bounding box center [392, 130] width 134 height 192
click at [207, 101] on label "Balance Unknown" at bounding box center [225, 101] width 41 height 7
click at [208, 101] on input "Balance Unknown" at bounding box center [210, 100] width 5 height 5
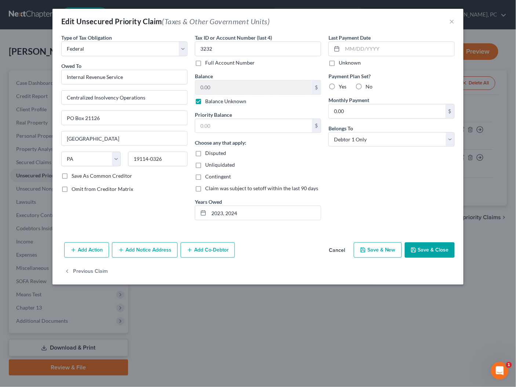
checkbox input "false"
click at [211, 90] on input "0.00" at bounding box center [253, 87] width 117 height 14
type input "18,870"
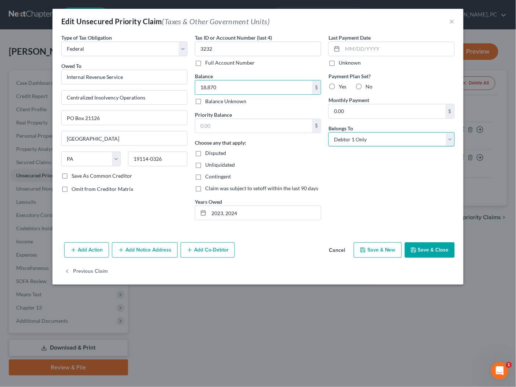
click at [378, 137] on select "Select Debtor 1 Only Debtor 2 Only Debtor 1 And Debtor 2 Only At Least One Of T…" at bounding box center [392, 139] width 126 height 15
select select "3"
click at [329, 132] on select "Select Debtor 1 Only Debtor 2 Only Debtor 1 And Debtor 2 Only At Least One Of T…" at bounding box center [392, 139] width 126 height 15
click at [426, 249] on button "Save & Close" at bounding box center [430, 249] width 50 height 15
type input "18,870.00"
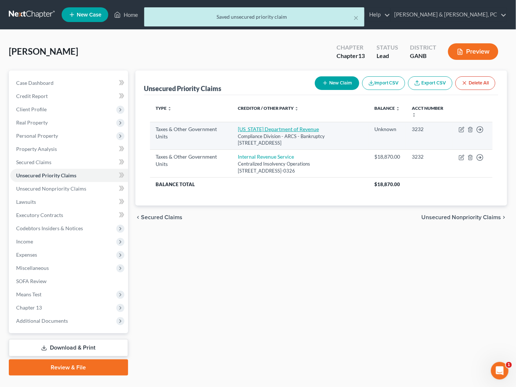
click at [261, 128] on link "Georgia Department of Revenue" at bounding box center [278, 129] width 81 height 6
select select "2"
select select "10"
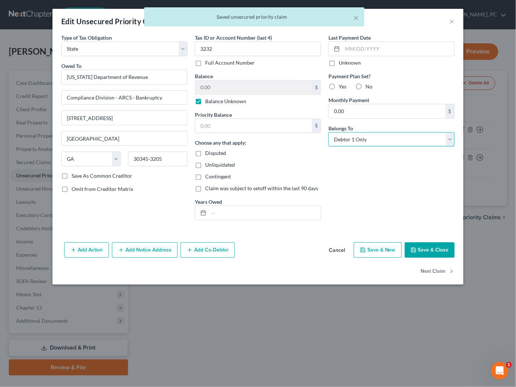
click at [416, 138] on select "Select Debtor 1 Only Debtor 2 Only Debtor 1 And Debtor 2 Only At Least One Of T…" at bounding box center [392, 139] width 126 height 15
select select "3"
click at [329, 132] on select "Select Debtor 1 Only Debtor 2 Only Debtor 1 And Debtor 2 Only At Least One Of T…" at bounding box center [392, 139] width 126 height 15
click at [230, 209] on input "text" at bounding box center [265, 213] width 112 height 14
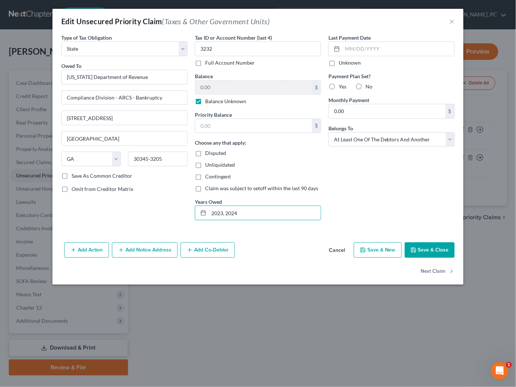
type input "2023, 2024"
click at [214, 99] on label "Balance Unknown" at bounding box center [225, 101] width 41 height 7
click at [213, 99] on input "Balance Unknown" at bounding box center [210, 100] width 5 height 5
checkbox input "false"
click at [220, 86] on input "0.00" at bounding box center [253, 87] width 117 height 14
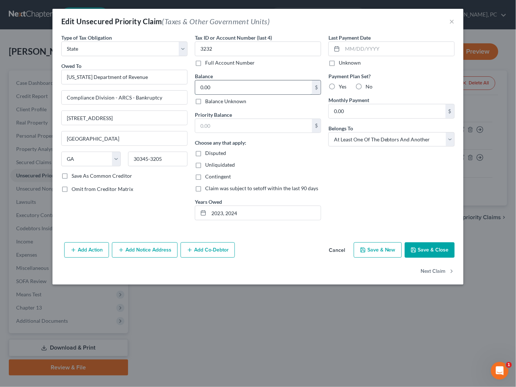
click at [220, 86] on input "0.00" at bounding box center [253, 87] width 117 height 14
click at [425, 251] on button "Save & Close" at bounding box center [430, 249] width 50 height 15
type input "7,036.00"
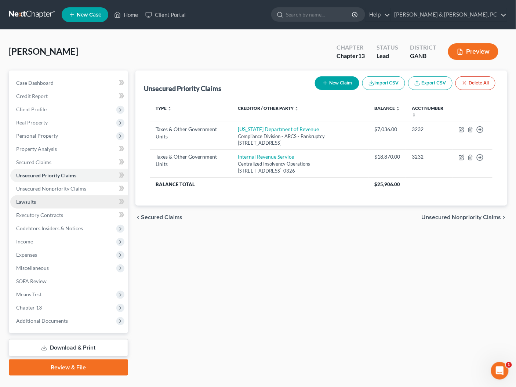
click at [32, 199] on span "Lawsuits" at bounding box center [26, 202] width 20 height 6
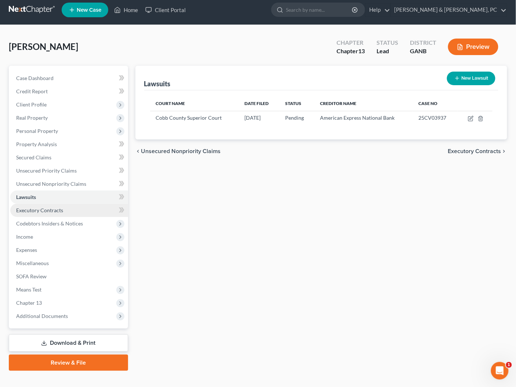
scroll to position [6, 0]
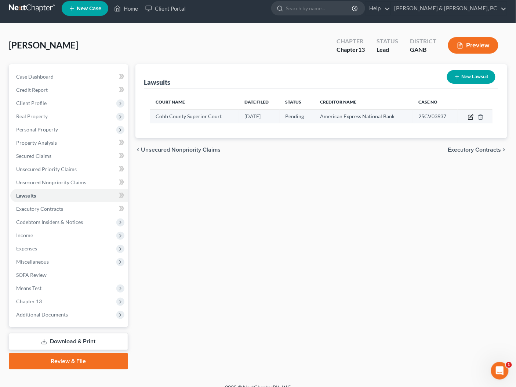
click at [471, 117] on icon "button" at bounding box center [471, 116] width 3 height 3
select select "10"
select select "0"
select select "4"
select select "10"
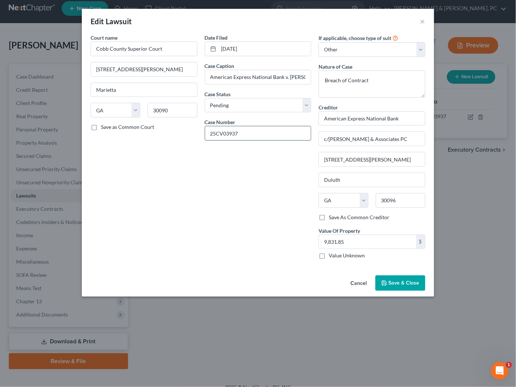
click at [247, 132] on input "25CV03937" at bounding box center [258, 133] width 106 height 14
click at [248, 132] on input "25CV03937" at bounding box center [258, 133] width 106 height 14
click at [359, 281] on button "Cancel" at bounding box center [359, 283] width 28 height 15
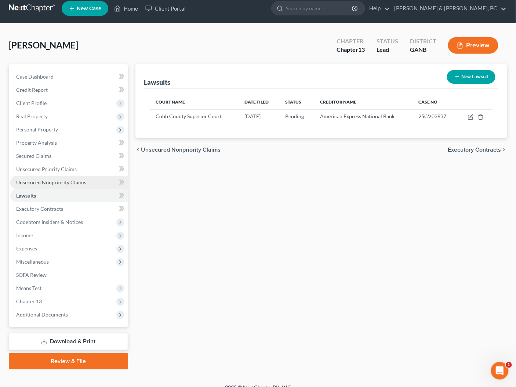
click at [46, 176] on link "Unsecured Nonpriority Claims" at bounding box center [69, 182] width 118 height 13
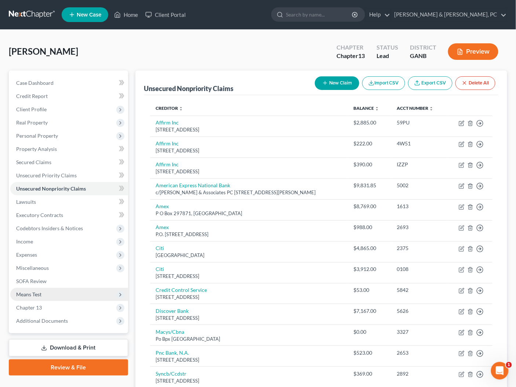
click at [32, 294] on span "Means Test" at bounding box center [28, 294] width 25 height 6
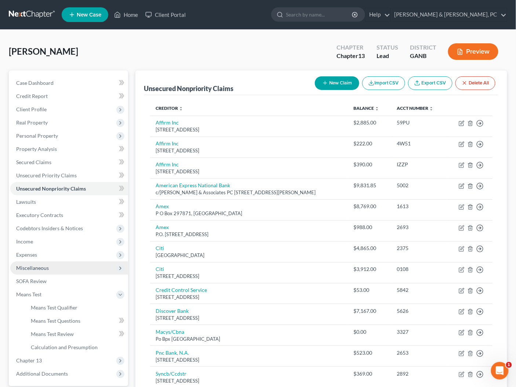
click at [37, 269] on span "Miscellaneous" at bounding box center [32, 268] width 33 height 6
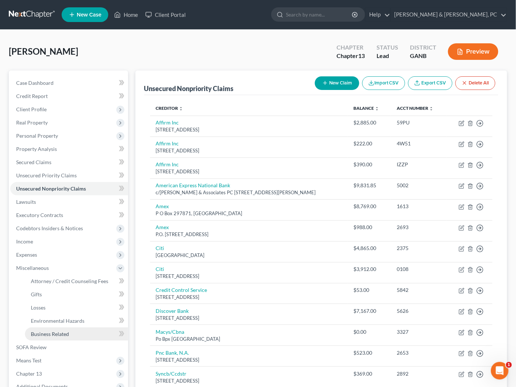
click at [48, 334] on span "Business Related" at bounding box center [50, 334] width 38 height 6
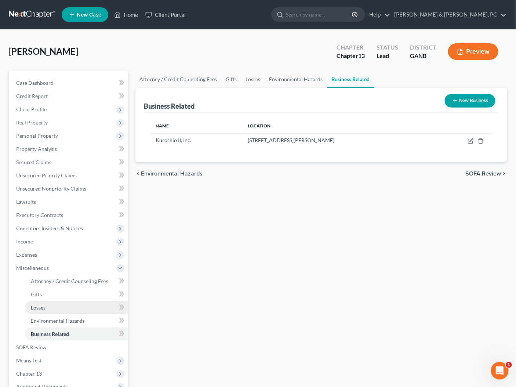
scroll to position [81, 0]
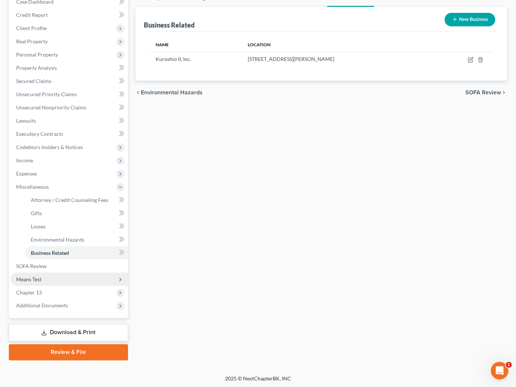
click at [39, 280] on span "Means Test" at bounding box center [28, 279] width 25 height 6
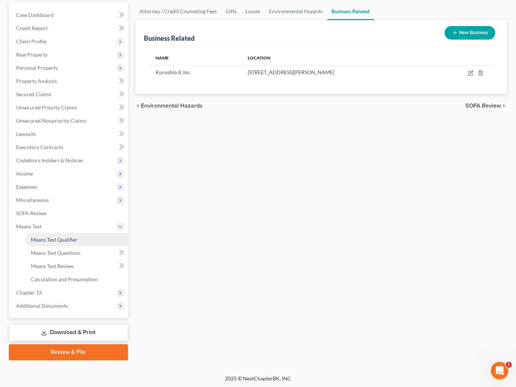
click at [56, 239] on span "Means Test Qualifier" at bounding box center [54, 239] width 47 height 6
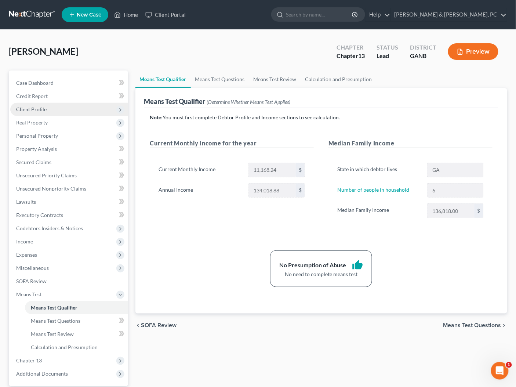
click at [33, 109] on span "Client Profile" at bounding box center [31, 109] width 30 height 6
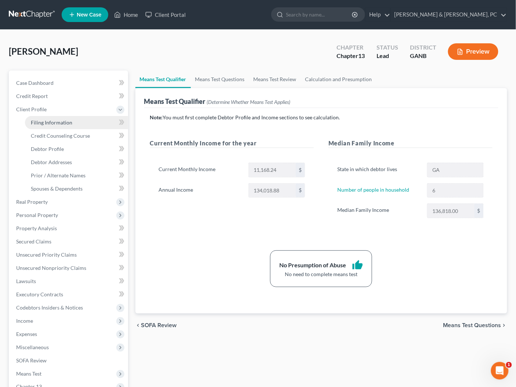
click at [52, 126] on link "Filing Information" at bounding box center [76, 122] width 103 height 13
select select "1"
select select "0"
select select "3"
select select "10"
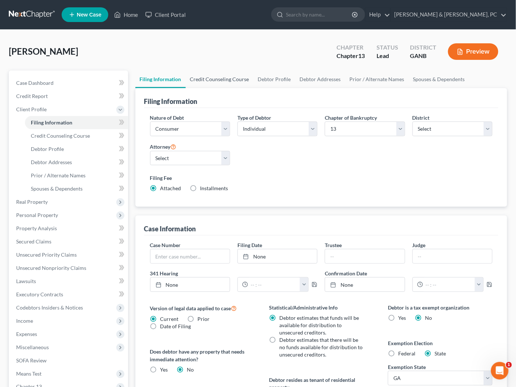
click at [240, 81] on link "Credit Counseling Course" at bounding box center [220, 79] width 68 height 18
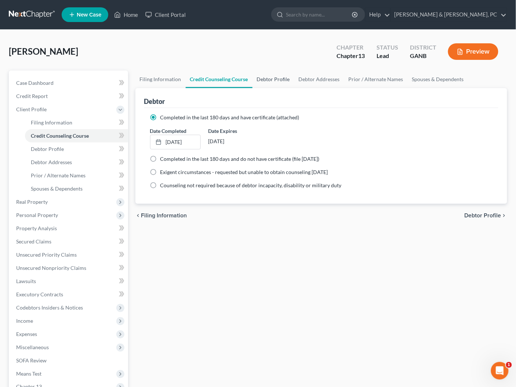
click at [265, 76] on link "Debtor Profile" at bounding box center [274, 79] width 42 height 18
select select "1"
select select "5"
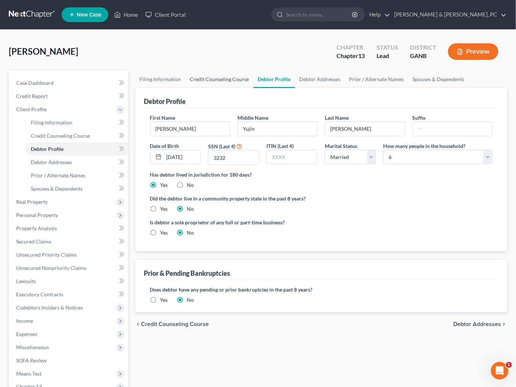
click at [236, 79] on link "Credit Counseling Course" at bounding box center [220, 79] width 68 height 18
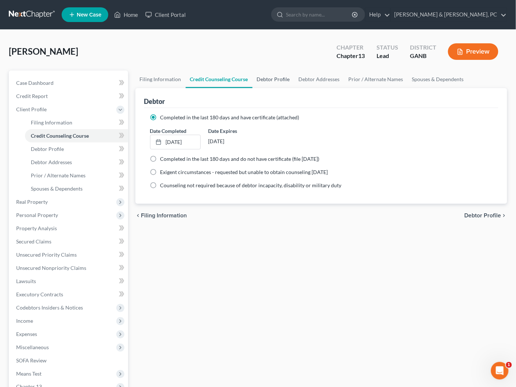
click at [283, 81] on link "Debtor Profile" at bounding box center [274, 79] width 42 height 18
select select "1"
select select "5"
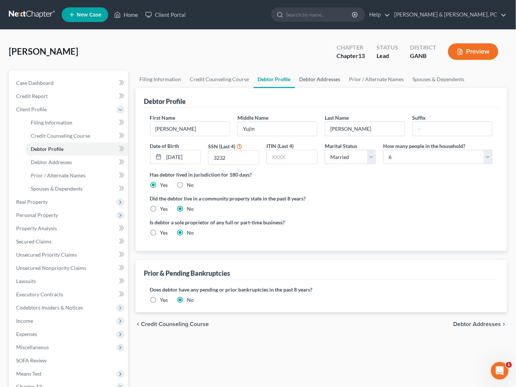
click at [314, 81] on link "Debtor Addresses" at bounding box center [320, 79] width 50 height 18
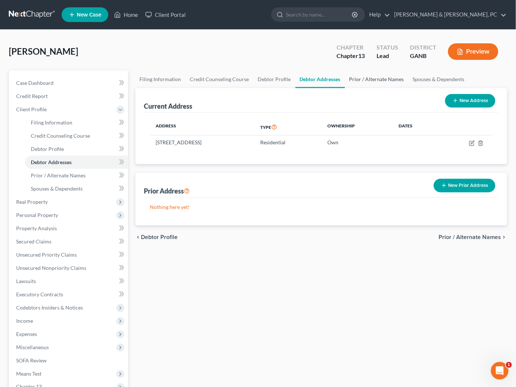
click at [363, 79] on link "Prior / Alternate Names" at bounding box center [377, 79] width 64 height 18
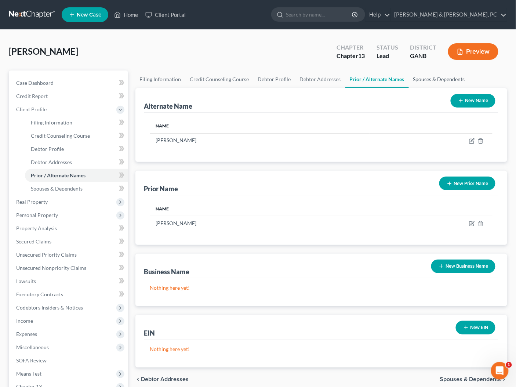
click at [422, 76] on link "Spouses & Dependents" at bounding box center [439, 79] width 61 height 18
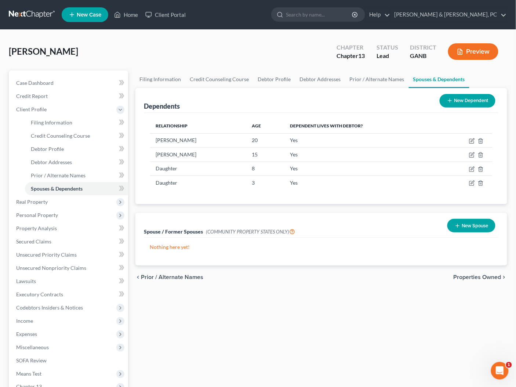
click at [473, 274] on span "Properties Owned" at bounding box center [478, 277] width 48 height 6
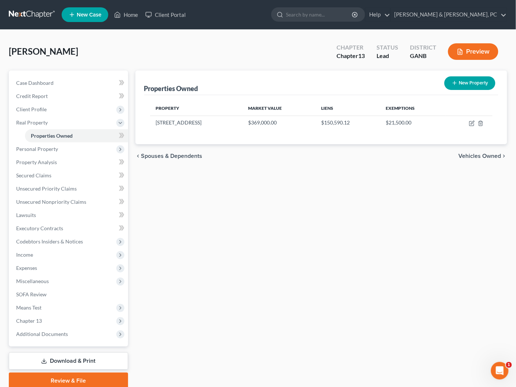
click at [478, 158] on span "Vehicles Owned" at bounding box center [480, 156] width 43 height 6
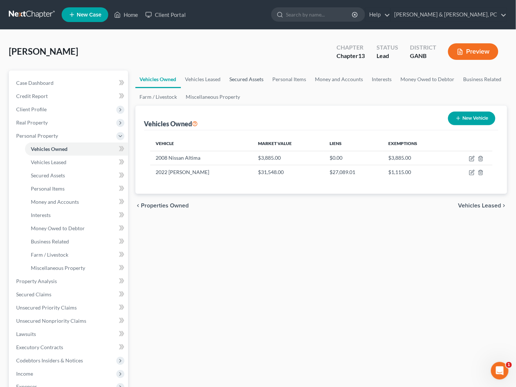
click at [242, 77] on link "Secured Assets" at bounding box center [246, 79] width 43 height 18
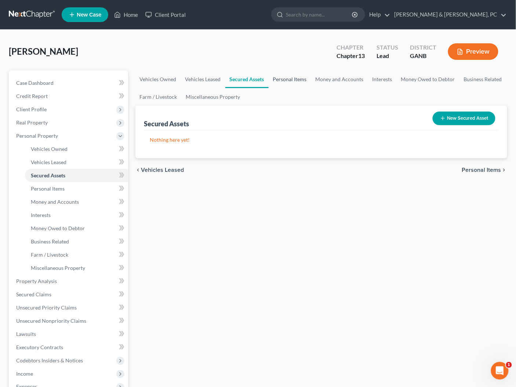
click at [294, 79] on link "Personal Items" at bounding box center [290, 79] width 43 height 18
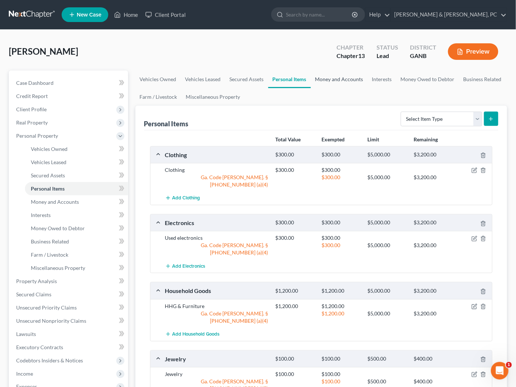
click at [334, 79] on link "Money and Accounts" at bounding box center [339, 79] width 57 height 18
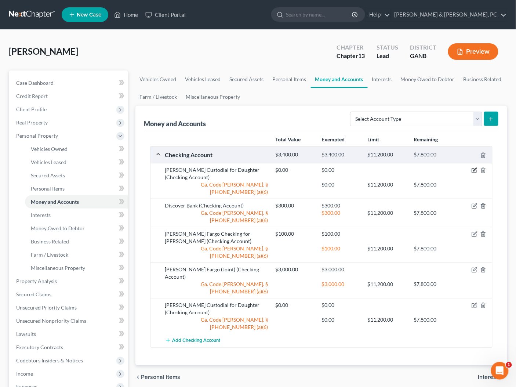
click at [477, 170] on icon "button" at bounding box center [475, 170] width 6 height 6
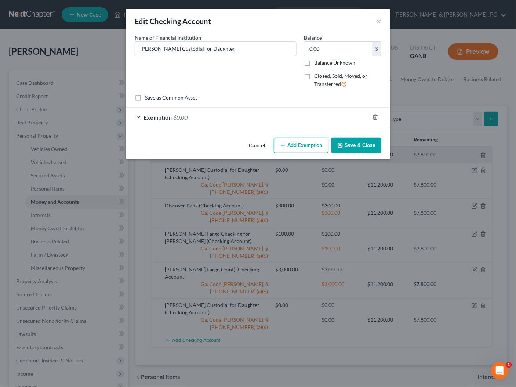
click at [255, 143] on button "Cancel" at bounding box center [257, 145] width 28 height 15
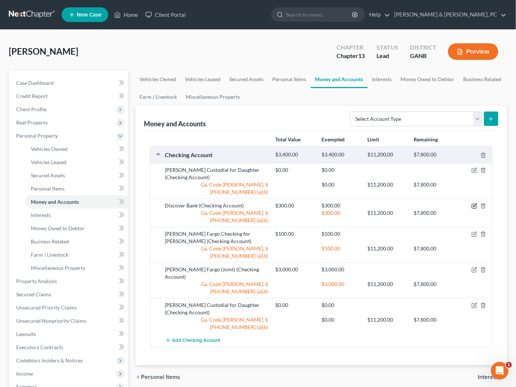
click at [473, 203] on icon "button" at bounding box center [475, 206] width 6 height 6
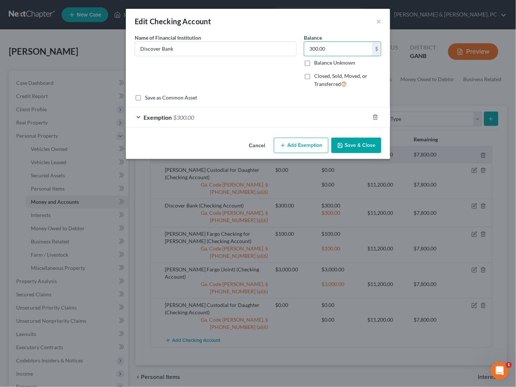
drag, startPoint x: 316, startPoint y: 48, endPoint x: 303, endPoint y: 48, distance: 12.9
click at [290, 48] on div "Name of Financial Institution * Discover Bank Balance 300.00 $ Balance Unknown …" at bounding box center [258, 64] width 254 height 60
click at [333, 48] on input "300.00" at bounding box center [338, 49] width 68 height 14
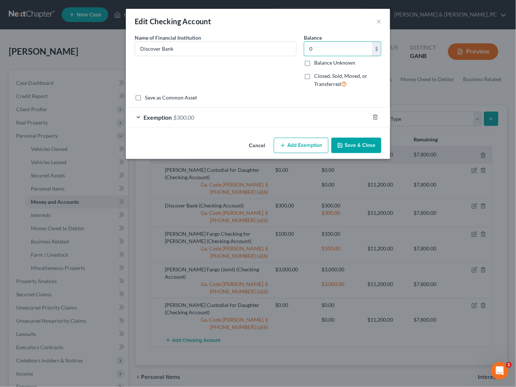
type input "0"
click at [295, 114] on div "Exemption $300.00" at bounding box center [248, 117] width 244 height 19
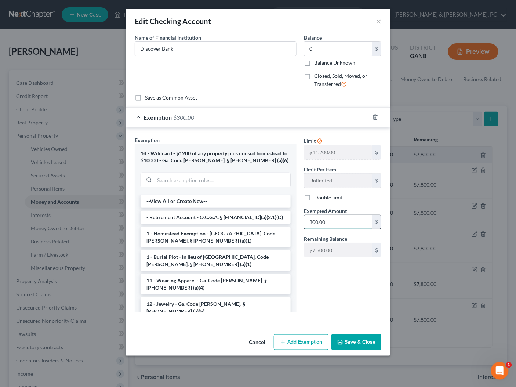
click at [340, 222] on input "300.00" at bounding box center [338, 222] width 68 height 14
type input "0"
click at [347, 348] on div "Cancel Add Exemption Save & Close" at bounding box center [258, 344] width 264 height 24
click at [350, 345] on button "Save & Close" at bounding box center [357, 341] width 50 height 15
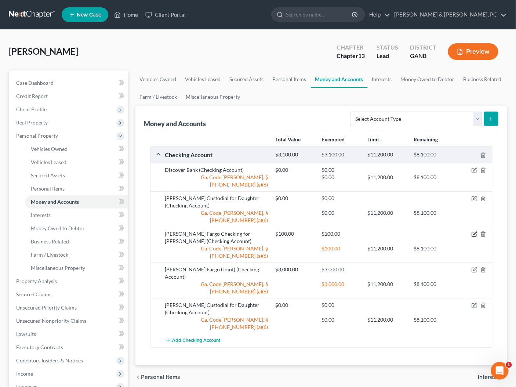
click at [475, 231] on icon "button" at bounding box center [475, 234] width 6 height 6
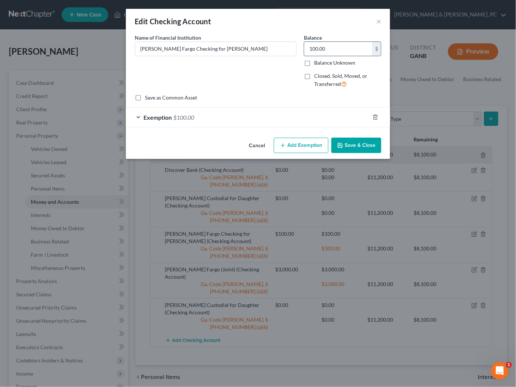
click at [331, 48] on input "100.00" at bounding box center [338, 49] width 68 height 14
type input "0"
click at [290, 113] on div "Exemption $100.00" at bounding box center [248, 117] width 244 height 19
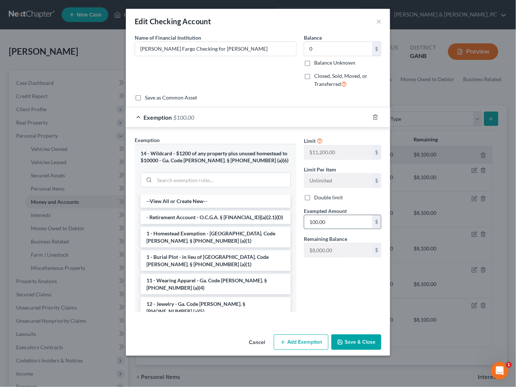
click at [326, 223] on input "100.00" at bounding box center [338, 222] width 68 height 14
type input "0"
click at [351, 337] on button "Save & Close" at bounding box center [357, 341] width 50 height 15
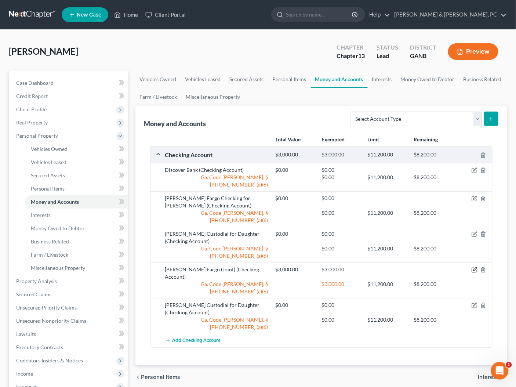
click at [475, 267] on icon "button" at bounding box center [475, 270] width 6 height 6
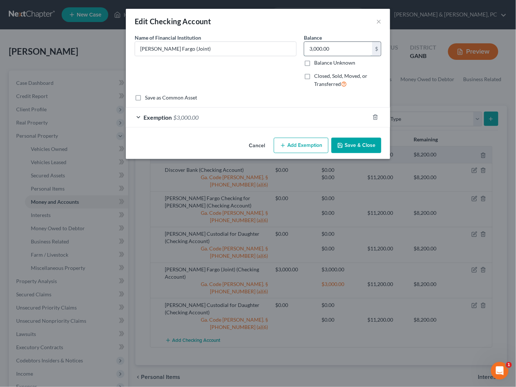
click at [324, 44] on input "3,000.00" at bounding box center [338, 49] width 68 height 14
type input "0"
click at [364, 141] on button "Save & Close" at bounding box center [357, 145] width 50 height 15
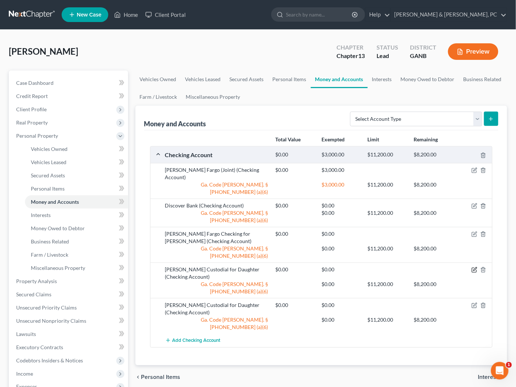
click at [474, 268] on icon "button" at bounding box center [475, 269] width 3 height 3
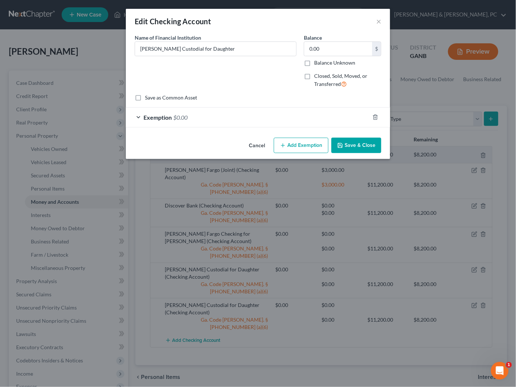
click at [253, 143] on button "Cancel" at bounding box center [257, 145] width 28 height 15
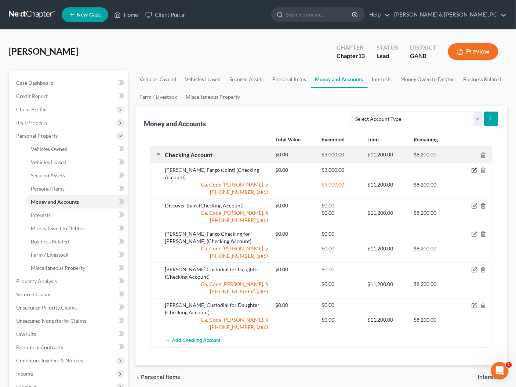
click at [475, 170] on icon "button" at bounding box center [475, 169] width 3 height 3
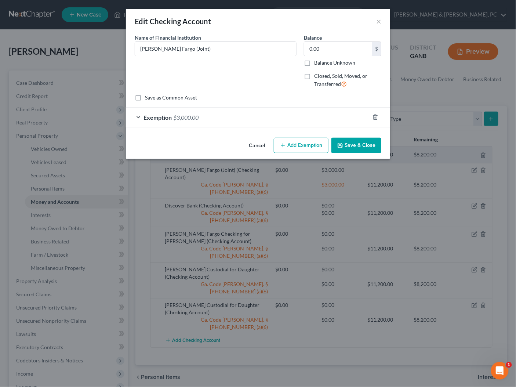
click at [235, 116] on div "Exemption $3,000.00" at bounding box center [248, 117] width 244 height 19
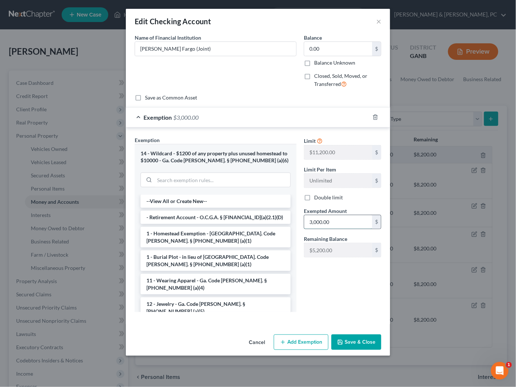
click at [327, 223] on input "3,000.00" at bounding box center [338, 222] width 68 height 14
type input "0"
click at [362, 345] on button "Save & Close" at bounding box center [357, 341] width 50 height 15
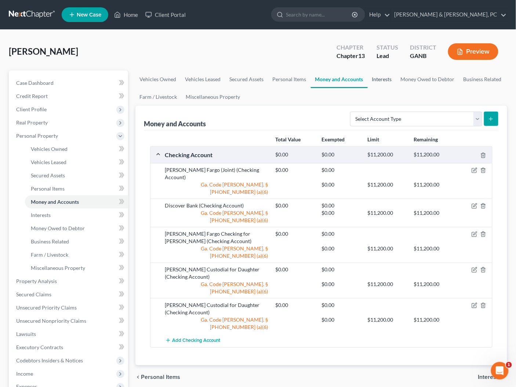
click at [384, 83] on link "Interests" at bounding box center [382, 79] width 29 height 18
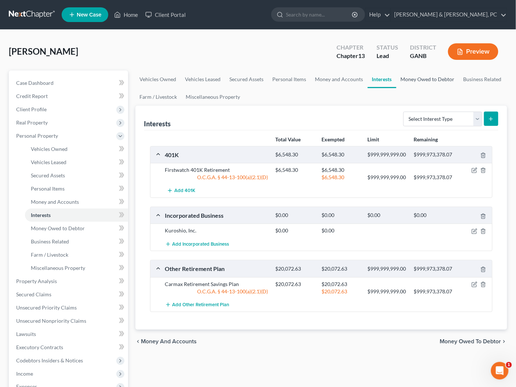
click at [423, 79] on link "Money Owed to Debtor" at bounding box center [427, 79] width 63 height 18
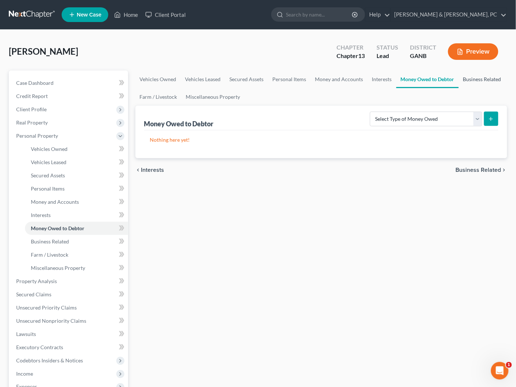
drag, startPoint x: 471, startPoint y: 78, endPoint x: 463, endPoint y: 80, distance: 7.9
click at [471, 79] on link "Business Related" at bounding box center [482, 79] width 47 height 18
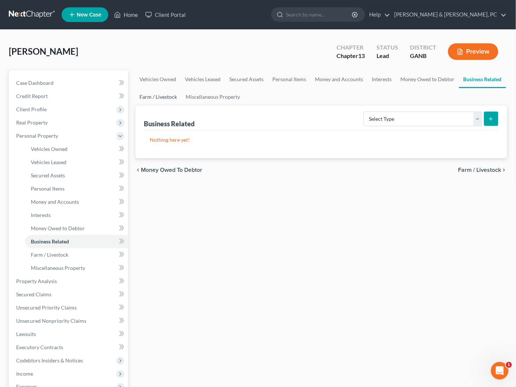
click at [153, 101] on link "Farm / Livestock" at bounding box center [158, 97] width 46 height 18
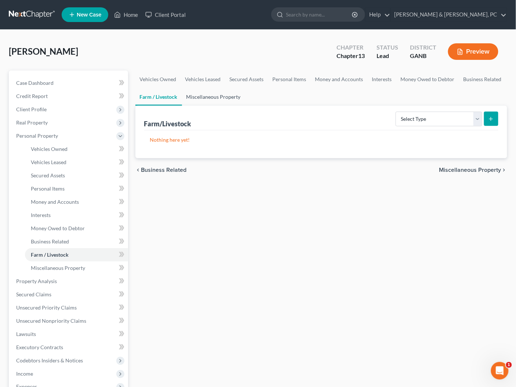
click at [221, 101] on link "Miscellaneous Property" at bounding box center [213, 97] width 63 height 18
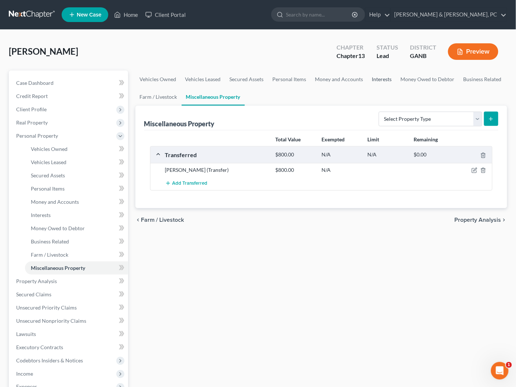
click at [377, 80] on link "Interests" at bounding box center [382, 79] width 29 height 18
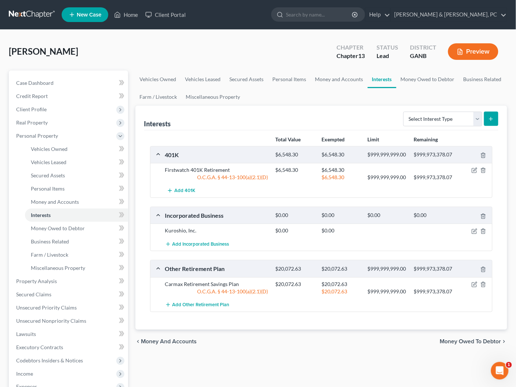
scroll to position [147, 0]
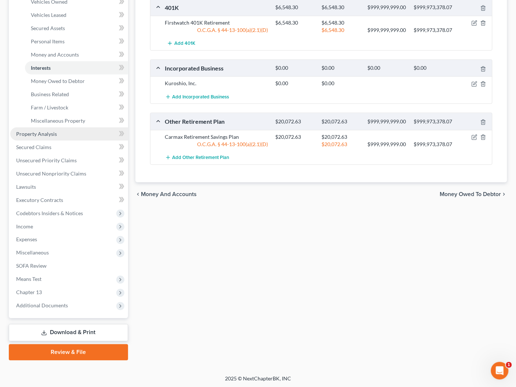
click at [55, 137] on link "Property Analysis" at bounding box center [69, 133] width 118 height 13
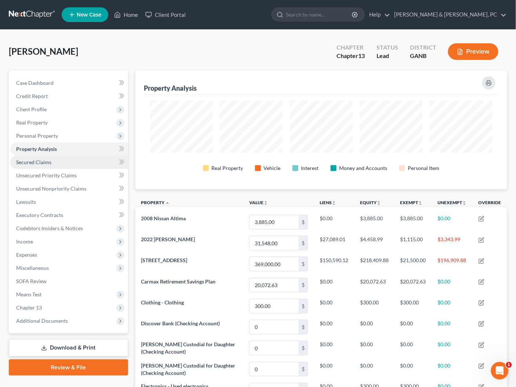
click at [34, 157] on link "Secured Claims" at bounding box center [69, 162] width 118 height 13
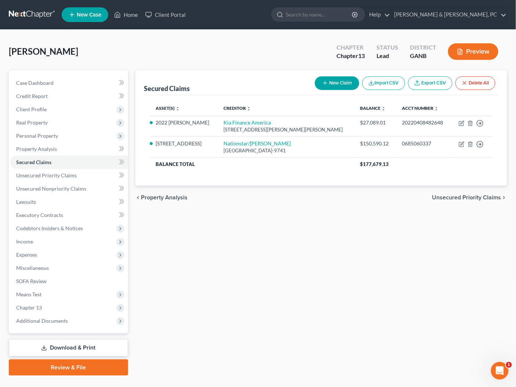
click at [474, 196] on span "Unsecured Priority Claims" at bounding box center [466, 198] width 69 height 6
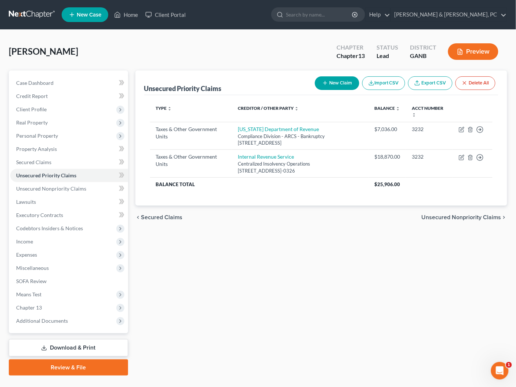
click at [470, 214] on span "Unsecured Nonpriority Claims" at bounding box center [462, 217] width 80 height 6
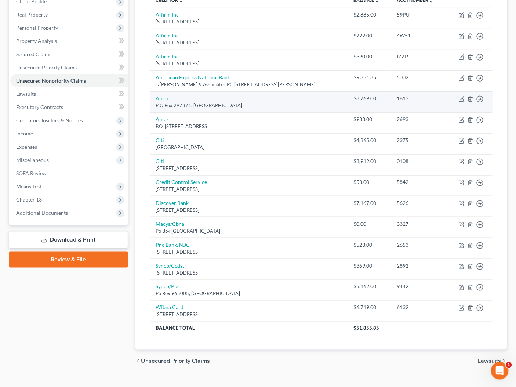
scroll to position [110, 0]
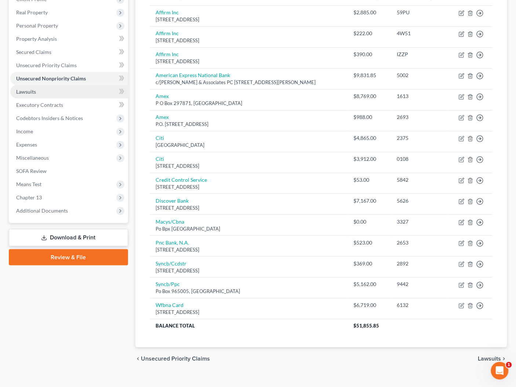
click at [40, 87] on link "Lawsuits" at bounding box center [69, 91] width 118 height 13
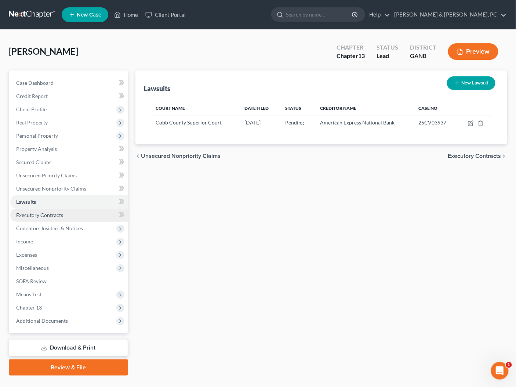
click at [49, 212] on span "Executory Contracts" at bounding box center [39, 215] width 47 height 6
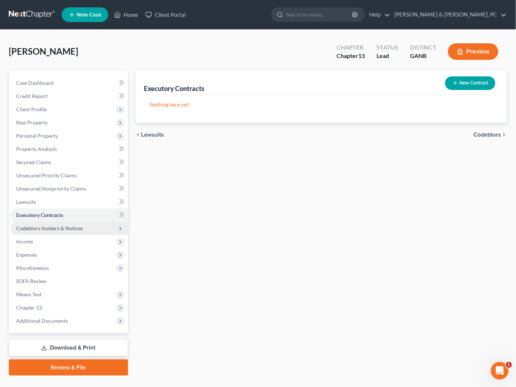
click at [49, 230] on span "Codebtors Insiders & Notices" at bounding box center [49, 228] width 67 height 6
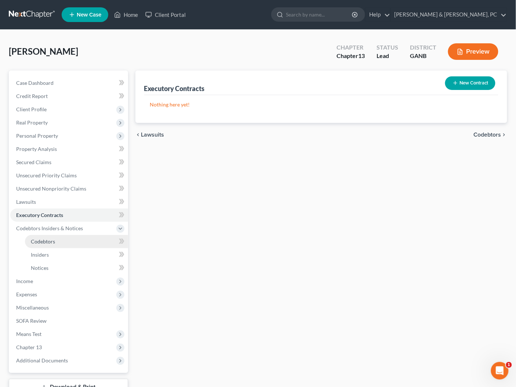
click at [47, 240] on span "Codebtors" at bounding box center [43, 241] width 24 height 6
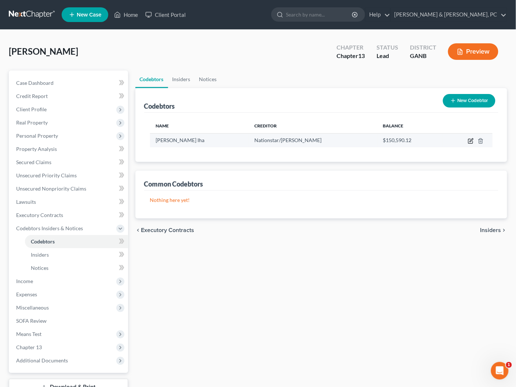
click at [470, 141] on icon "button" at bounding box center [471, 139] width 3 height 3
select select "10"
select select "16"
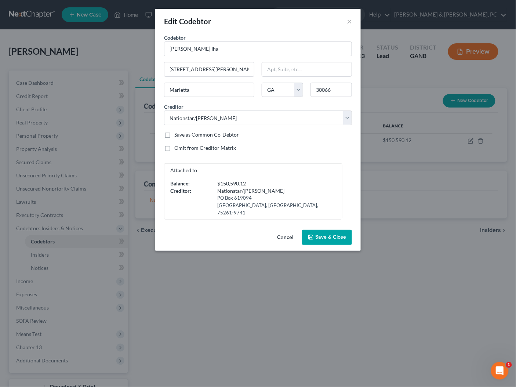
click at [288, 231] on button "Cancel" at bounding box center [285, 238] width 28 height 15
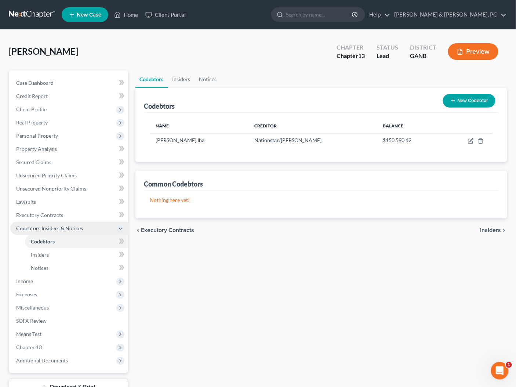
click at [54, 230] on span "Codebtors Insiders & Notices" at bounding box center [49, 228] width 67 height 6
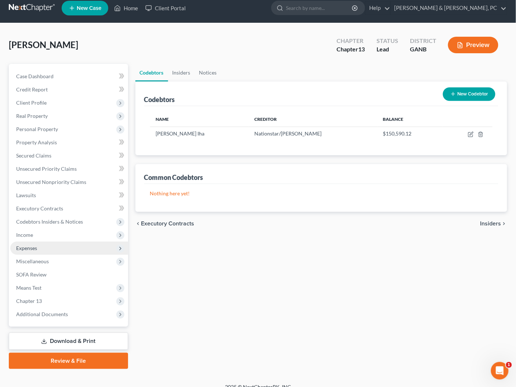
click at [34, 253] on span "Expenses" at bounding box center [69, 248] width 118 height 13
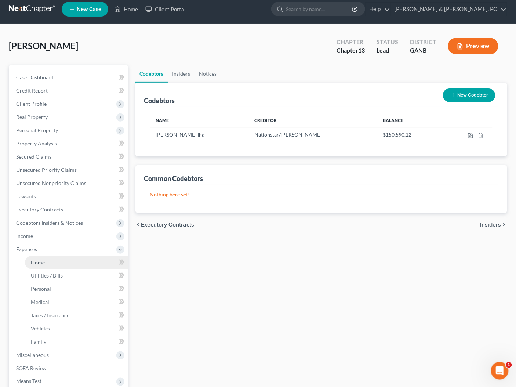
click at [39, 261] on span "Home" at bounding box center [38, 262] width 14 height 6
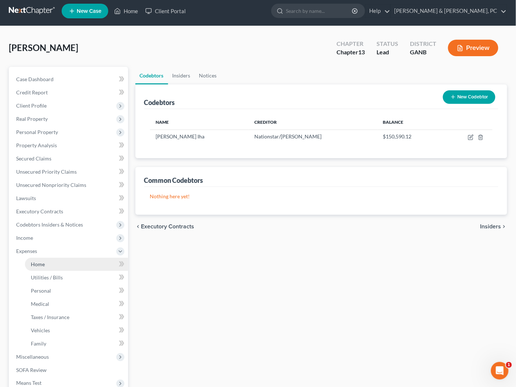
scroll to position [3, 0]
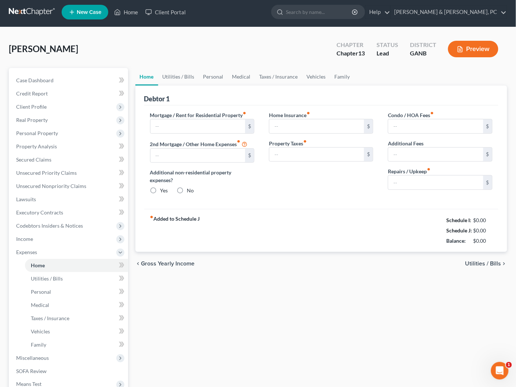
type input "1,843.83"
type input "0.00"
radio input "true"
type input "0.00"
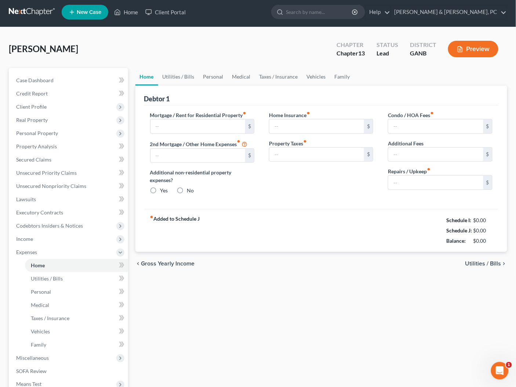
type input "0.00"
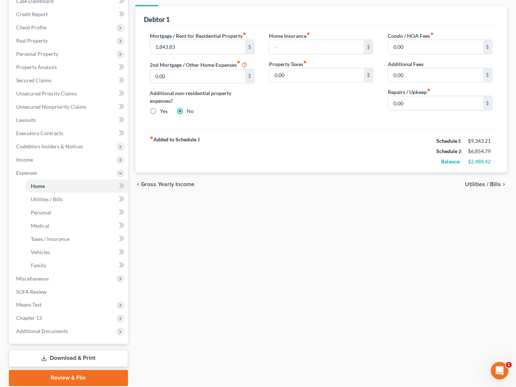
scroll to position [108, 0]
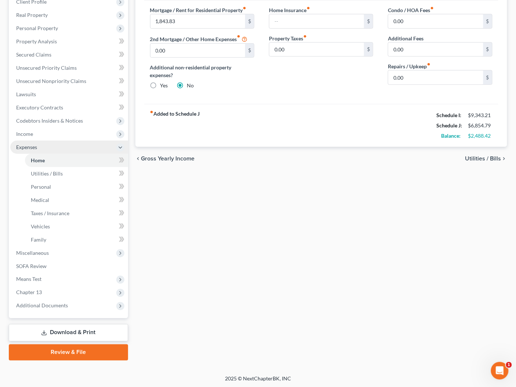
click at [25, 145] on span "Expenses" at bounding box center [26, 147] width 21 height 6
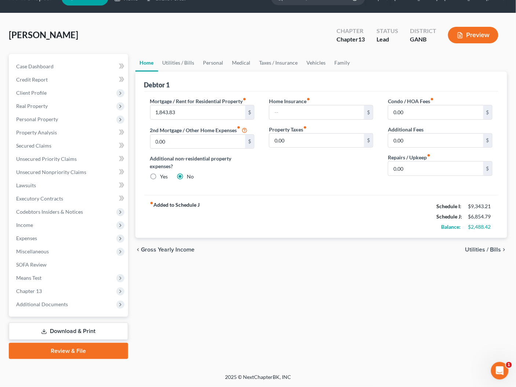
scroll to position [0, 0]
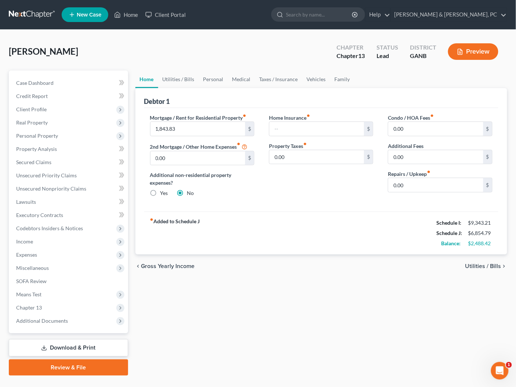
click at [37, 16] on link at bounding box center [32, 14] width 47 height 13
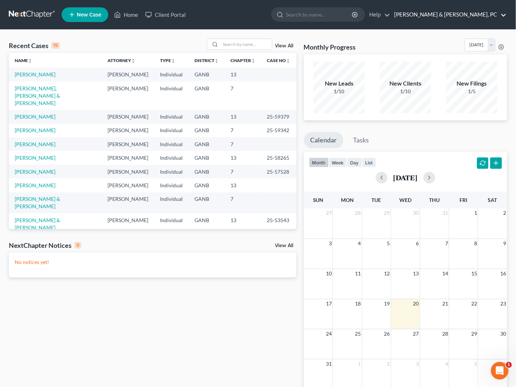
click at [476, 14] on link "[PERSON_NAME] & [PERSON_NAME], PC" at bounding box center [449, 14] width 116 height 13
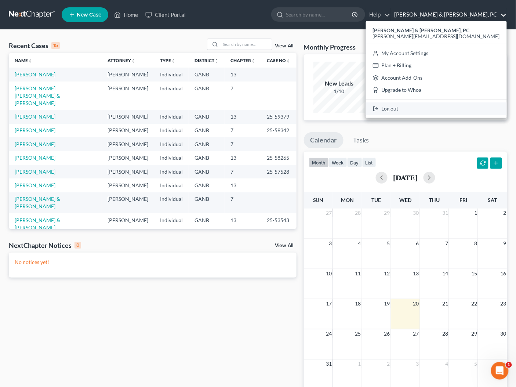
click at [464, 111] on link "Log out" at bounding box center [436, 108] width 141 height 12
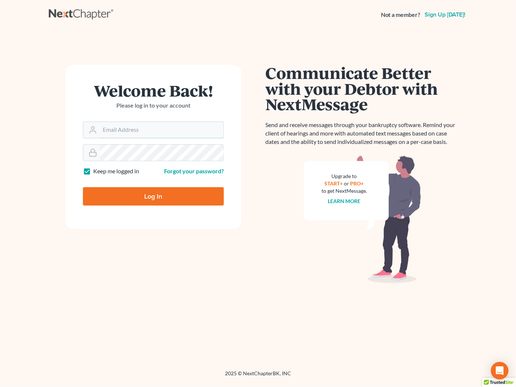
type input "[PERSON_NAME][EMAIL_ADDRESS][DOMAIN_NAME]"
click at [196, 197] on input "Log In" at bounding box center [153, 196] width 141 height 18
type input "Thinking..."
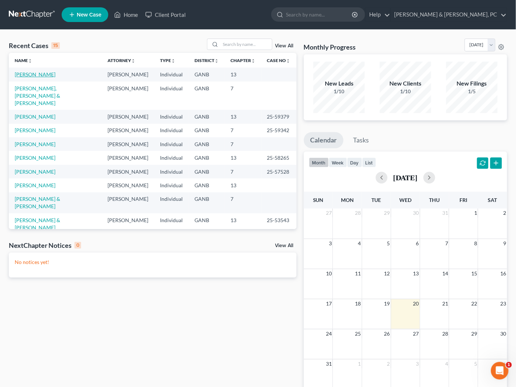
click at [29, 76] on link "Garcia, Mitzi" at bounding box center [35, 74] width 41 height 6
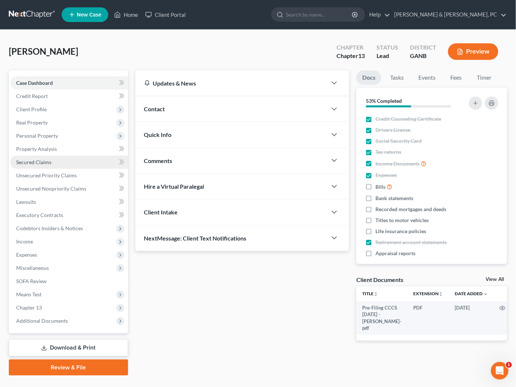
drag, startPoint x: 32, startPoint y: 163, endPoint x: 77, endPoint y: 166, distance: 46.0
click at [32, 163] on span "Secured Claims" at bounding box center [33, 162] width 35 height 6
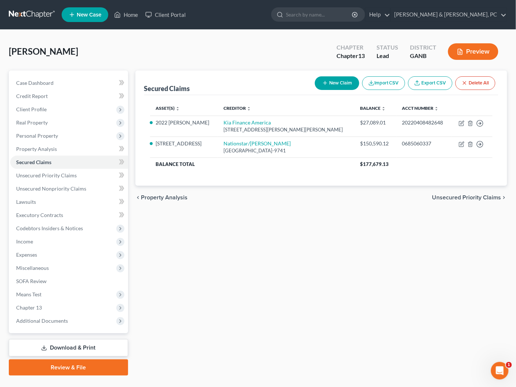
click at [479, 197] on span "Unsecured Priority Claims" at bounding box center [466, 198] width 69 height 6
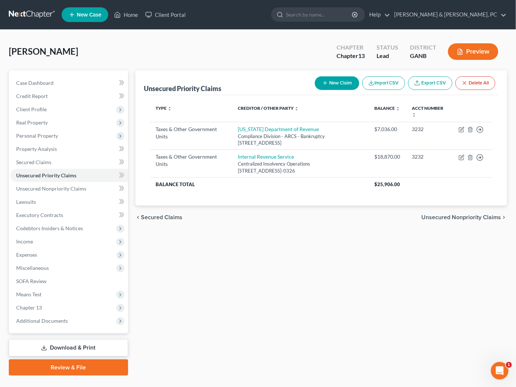
click at [467, 218] on span "Unsecured Nonpriority Claims" at bounding box center [462, 217] width 80 height 6
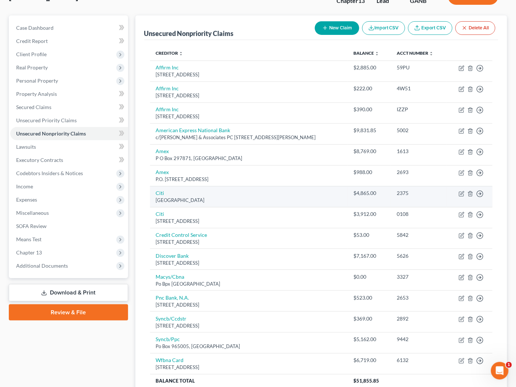
scroll to position [119, 0]
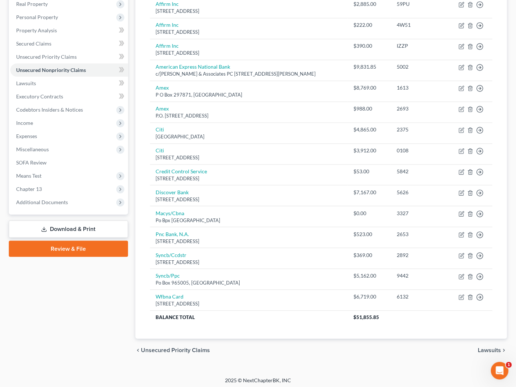
click at [187, 348] on span "Unsecured Priority Claims" at bounding box center [175, 351] width 69 height 6
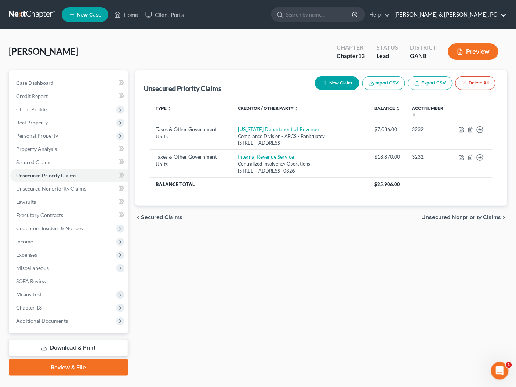
click at [495, 10] on link "Blevins & Hong, PC" at bounding box center [449, 14] width 116 height 13
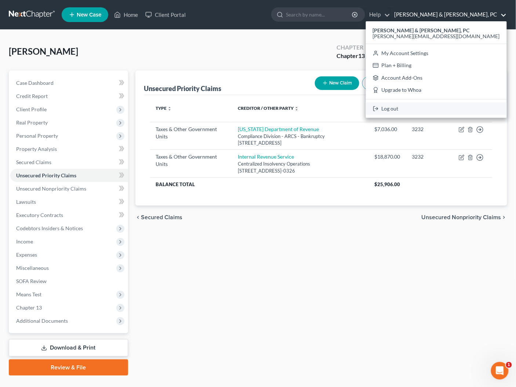
click at [460, 107] on link "Log out" at bounding box center [436, 108] width 141 height 12
